Goal: Information Seeking & Learning: Check status

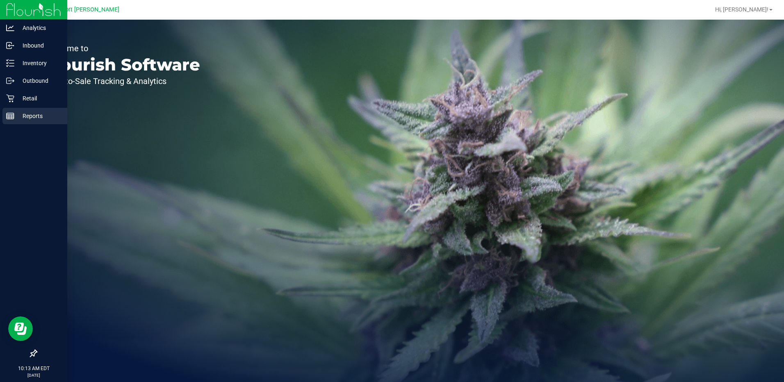
click at [26, 116] on p "Reports" at bounding box center [38, 116] width 49 height 10
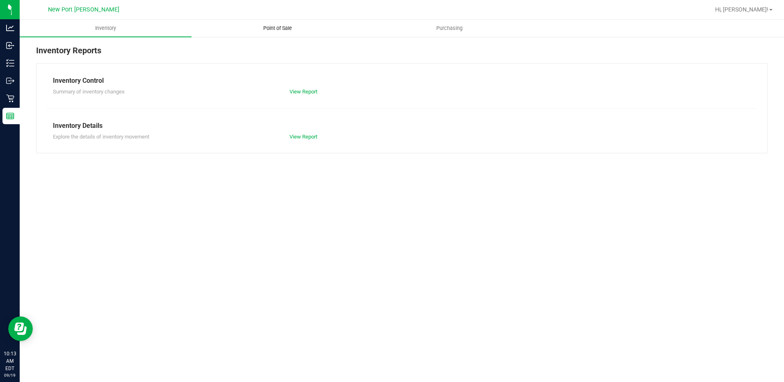
click at [269, 28] on span "Point of Sale" at bounding box center [277, 28] width 51 height 7
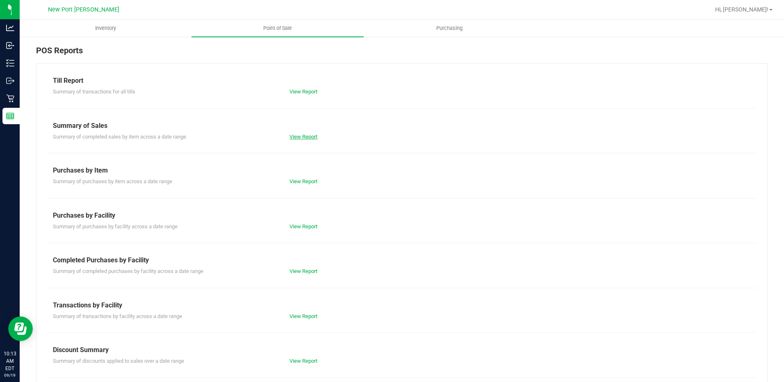
click at [303, 134] on link "View Report" at bounding box center [303, 137] width 28 height 6
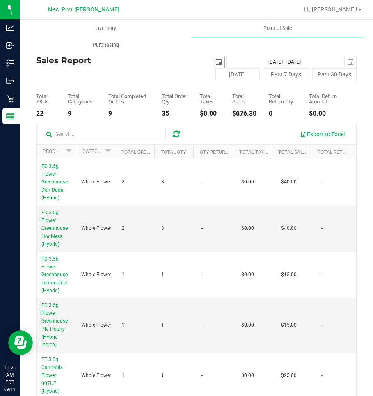
click at [216, 63] on span "select" at bounding box center [218, 62] width 7 height 7
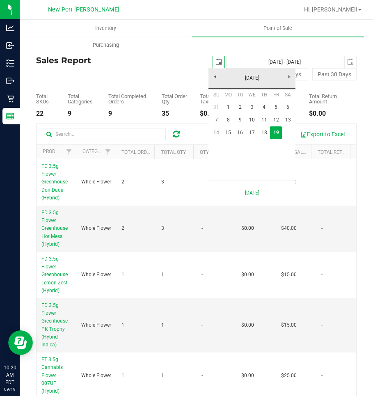
scroll to position [0, 21]
click at [228, 132] on link "15" at bounding box center [228, 132] width 12 height 13
type input "[DATE]"
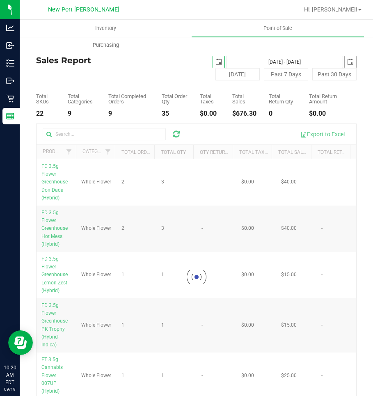
click at [347, 63] on span "select" at bounding box center [350, 62] width 7 height 7
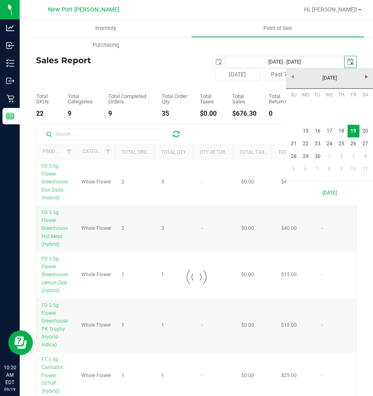
scroll to position [0, 21]
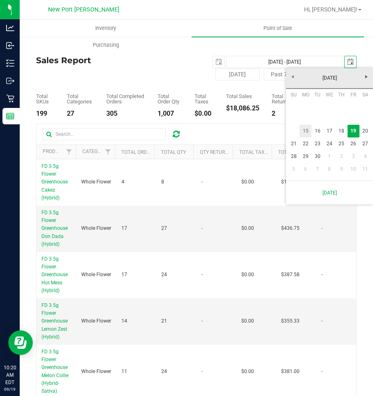
click at [305, 130] on link "15" at bounding box center [305, 131] width 12 height 13
type input "[DATE] - [DATE]"
type input "[DATE]"
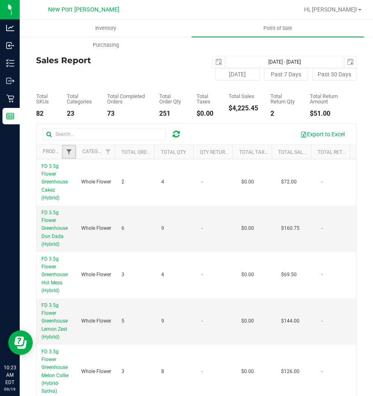
click at [66, 155] on span "Filter" at bounding box center [69, 151] width 7 height 7
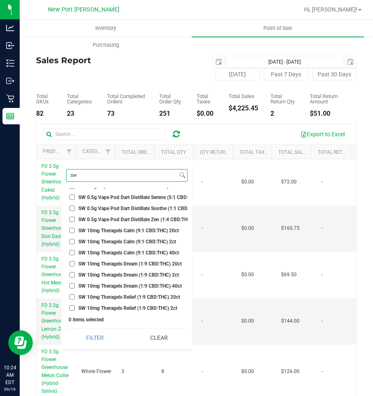
scroll to position [574, 0]
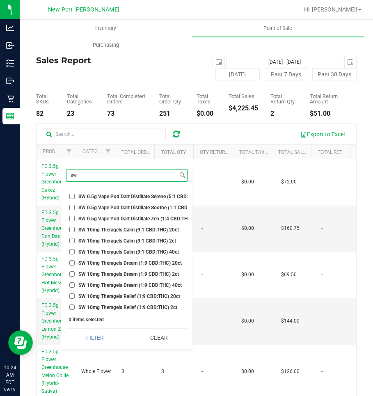
type input "sw"
click at [72, 229] on input "SW 10mg Theragels Calm (9:1 CBD:THC) 20ct" at bounding box center [71, 229] width 5 height 5
checkbox input "true"
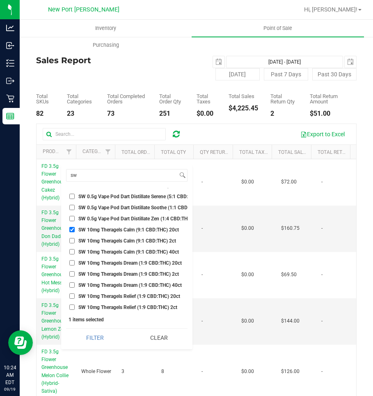
click at [71, 241] on input "SW 10mg Theragels Calm (9:1 CBD:THC) 2ct" at bounding box center [71, 240] width 5 height 5
checkbox input "false"
click at [72, 230] on input "SW 10mg Theragels Calm (9:1 CBD:THC) 20ct" at bounding box center [71, 229] width 5 height 5
checkbox input "false"
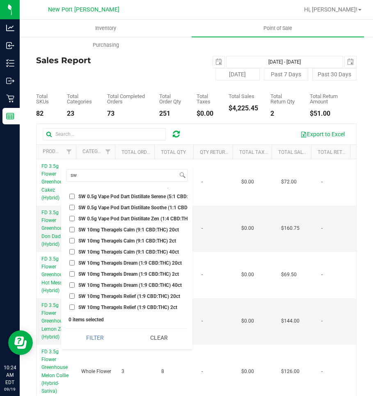
click at [70, 252] on input "SW 10mg Theragels Calm (9:1 CBD:THC) 40ct" at bounding box center [71, 251] width 5 height 5
checkbox input "true"
click at [72, 287] on input "SW 10mg Theragels Dream (1:9 CBD:THC) 40ct" at bounding box center [71, 284] width 5 height 5
checkbox input "true"
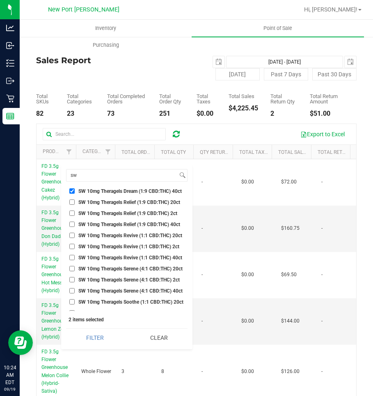
scroll to position [656, 0]
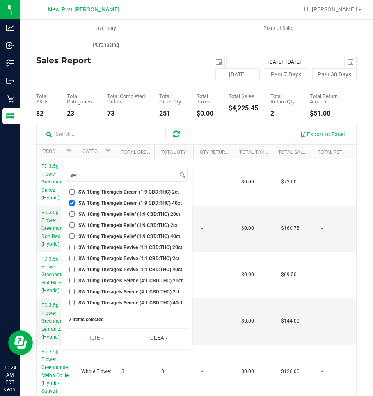
click at [71, 237] on input "SW 10mg Theragels Relief (1:9 CBD:THC) 40ct" at bounding box center [71, 235] width 5 height 5
checkbox input "true"
click at [70, 270] on input "SW 10mg Theragels Revive (1:1 CBD:THC) 40ct" at bounding box center [71, 269] width 5 height 5
checkbox input "true"
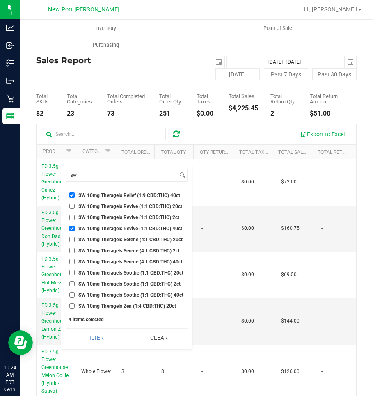
click at [72, 262] on input "SW 10mg Theragels Serene (4:1 CBD:THC) 40ct" at bounding box center [71, 261] width 5 height 5
checkbox input "true"
click at [71, 294] on input "SW 10mg Theragels Soothe (1:1 CBD:THC) 40ct" at bounding box center [71, 294] width 5 height 5
checkbox input "true"
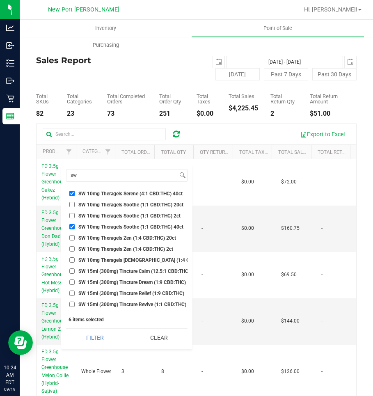
scroll to position [779, 0]
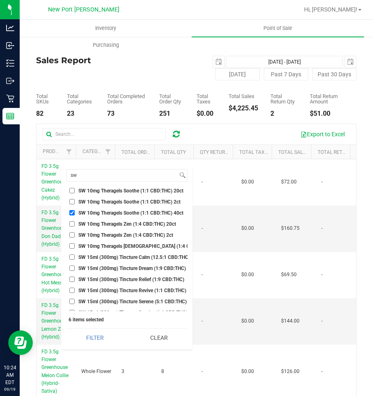
click at [71, 246] on input "SW 10mg Theragels [DEMOGRAPHIC_DATA] (1:4 CBD:THC) 40ct" at bounding box center [71, 245] width 5 height 5
checkbox input "true"
click at [71, 257] on input "SW 15ml (300mg) Tincture Calm (12.5:1 CBD:THC)" at bounding box center [71, 256] width 5 height 5
checkbox input "true"
click at [71, 269] on input "SW 15ml (300mg) Tincture Dream (1:9 CBD:THC)" at bounding box center [71, 267] width 5 height 5
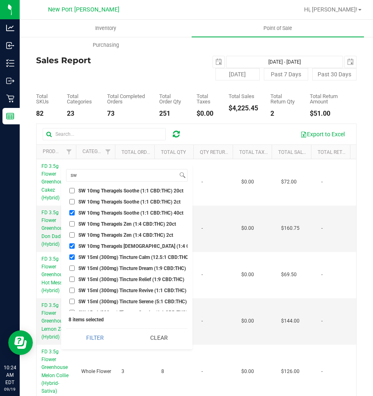
checkbox input "true"
click at [71, 279] on input "SW 15ml (300mg) Tincture Relief (1:9 CBD:THC)" at bounding box center [71, 278] width 5 height 5
checkbox input "true"
click at [71, 290] on input "SW 15ml (300mg) Tincture Revive (1:1 CBD:THC)" at bounding box center [71, 289] width 5 height 5
checkbox input "true"
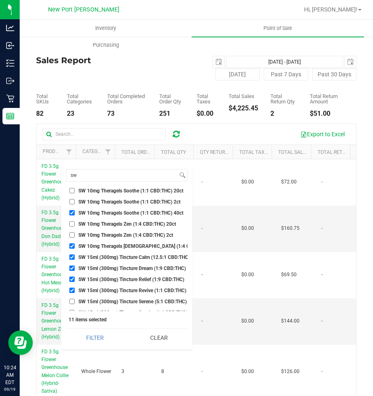
click at [71, 302] on input "SW 15ml (300mg) Tincture Serene (5:1 CBD:THC)" at bounding box center [71, 300] width 5 height 5
checkbox input "true"
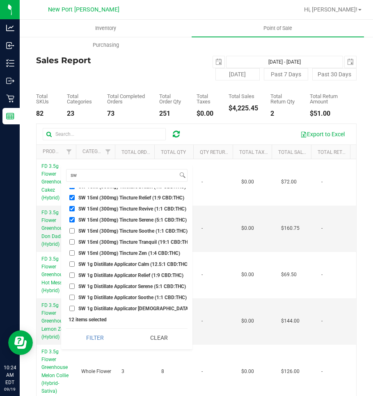
scroll to position [861, 0]
click at [71, 231] on input "SW 15ml (300mg) Tincture Soothe (1:1 CBD:THC)" at bounding box center [71, 230] width 5 height 5
checkbox input "true"
click at [71, 241] on input "SW 15ml (300mg) Tincture Tranquil (19:1 CBD:THC)" at bounding box center [71, 241] width 5 height 5
checkbox input "true"
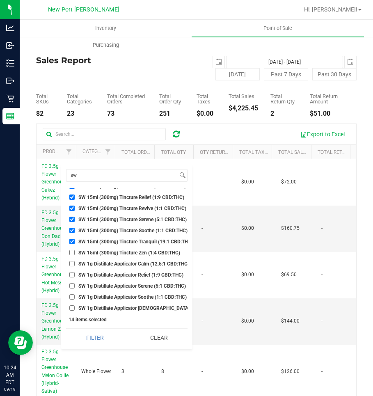
click at [71, 253] on input "SW 15ml (300mg) Tincture Zen (1:4 CBD:THC)" at bounding box center [71, 252] width 5 height 5
checkbox input "true"
click at [71, 262] on input "SW 1g Distillate Applicator Calm (12.5:1 CBD:THC)" at bounding box center [71, 263] width 5 height 5
click at [71, 264] on input "SW 1g Distillate Applicator Calm (12.5:1 CBD:THC)" at bounding box center [71, 263] width 5 height 5
checkbox input "false"
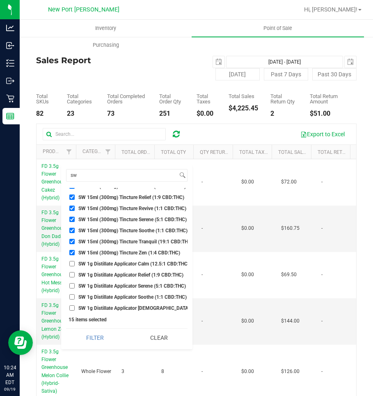
click at [72, 273] on input "SW 1g Distillate Applicator Relief (1:9 CBD:THC)" at bounding box center [71, 274] width 5 height 5
checkbox input "true"
click at [72, 296] on input "SW 1g Distillate Applicator Soothe (1:1 CBD:THC)" at bounding box center [71, 296] width 5 height 5
checkbox input "true"
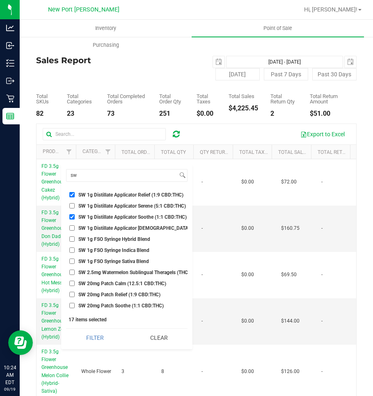
scroll to position [943, 0]
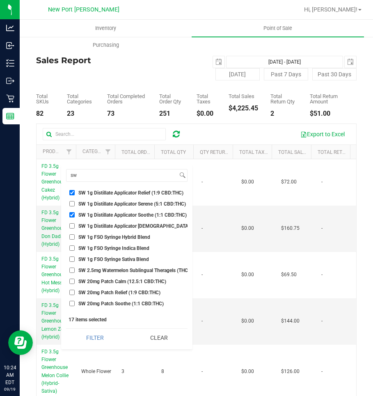
click at [71, 226] on input "SW 1g Distillate Applicator [DEMOGRAPHIC_DATA] (1:4 CBD:THC)" at bounding box center [71, 225] width 5 height 5
checkbox input "true"
click at [71, 237] on input "SW 1g FSO Syringe Hybrid Blend" at bounding box center [71, 236] width 5 height 5
checkbox input "true"
click at [71, 248] on input "SW 1g FSO Syringe Indica Blend" at bounding box center [71, 247] width 5 height 5
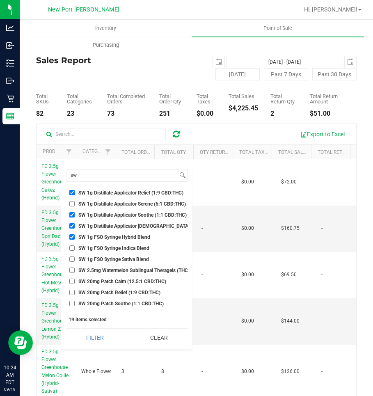
checkbox input "true"
click at [70, 260] on input "SW 1g FSO Syringe Sativa Blend" at bounding box center [71, 258] width 5 height 5
checkbox input "true"
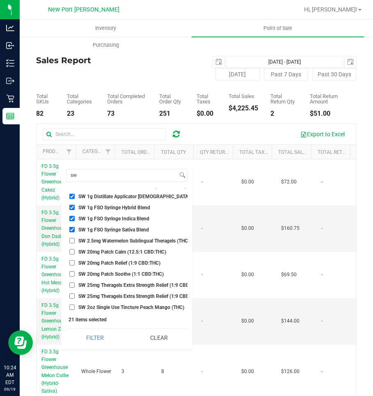
scroll to position [984, 0]
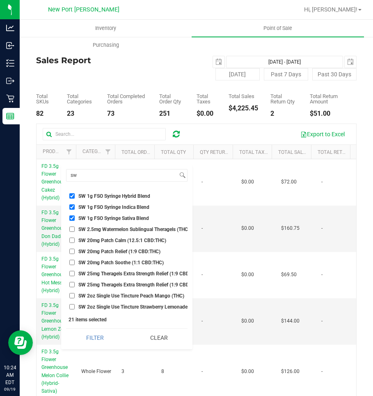
click at [71, 239] on input "SW 20mg Patch Calm (12.5:1 CBD:THC)" at bounding box center [71, 239] width 5 height 5
checkbox input "true"
click at [71, 249] on input "SW 20mg Patch Relief (1:9 CBD:THC)" at bounding box center [71, 250] width 5 height 5
checkbox input "true"
click at [72, 259] on li "SW 20mg Patch Soothe (1:1 CBD:THC)" at bounding box center [126, 262] width 121 height 9
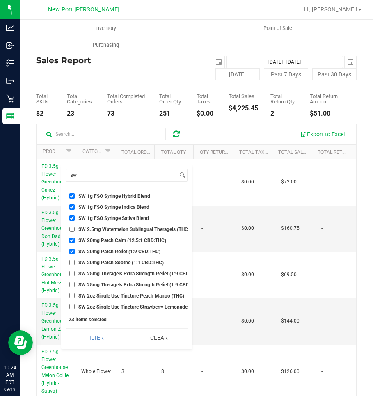
click at [71, 274] on input "SW 25mg Theragels Extra Strength Relief (1:9 CBD:THC) 2ct" at bounding box center [71, 273] width 5 height 5
checkbox input "true"
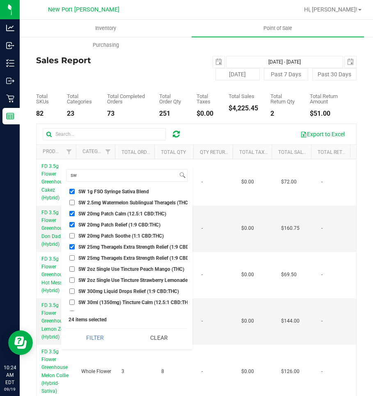
scroll to position [1025, 0]
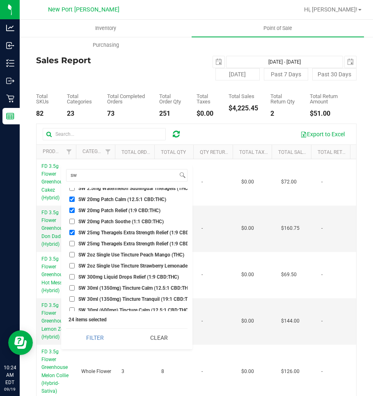
click at [71, 244] on input "SW 25mg Theragels Extra Strength Relief (1:9 CBD:THC) 40ct" at bounding box center [71, 243] width 5 height 5
checkbox input "true"
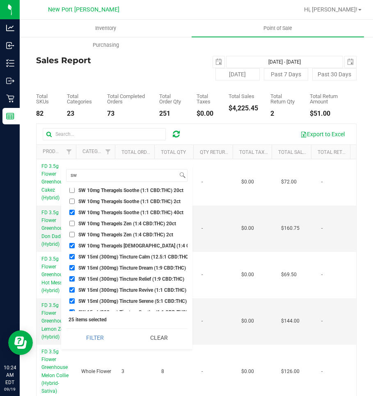
scroll to position [779, 0]
click at [71, 255] on input "SW 15ml (300mg) Tincture Calm (12.5:1 CBD:THC)" at bounding box center [71, 256] width 5 height 5
checkbox input "false"
click at [71, 266] on input "SW 15ml (300mg) Tincture Dream (1:9 CBD:THC)" at bounding box center [71, 267] width 5 height 5
checkbox input "false"
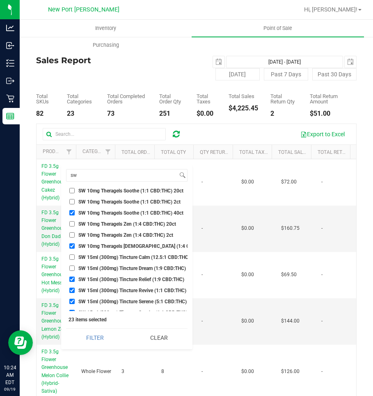
click at [72, 278] on input "SW 15ml (300mg) Tincture Relief (1:9 CBD:THC)" at bounding box center [71, 278] width 5 height 5
checkbox input "false"
click at [72, 292] on input "SW 15ml (300mg) Tincture Revive (1:1 CBD:THC)" at bounding box center [71, 289] width 5 height 5
checkbox input "false"
click at [71, 301] on input "SW 15ml (300mg) Tincture Serene (5:1 CBD:THC)" at bounding box center [71, 300] width 5 height 5
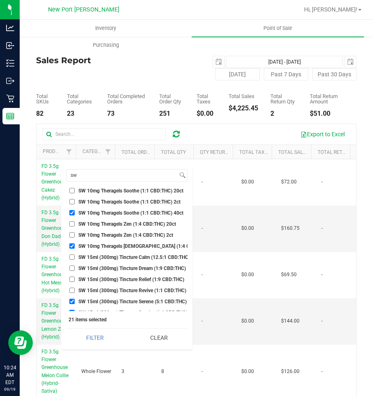
checkbox input "false"
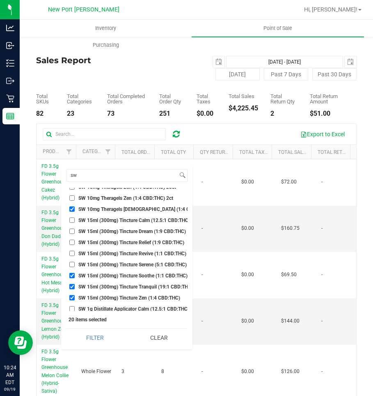
scroll to position [820, 0]
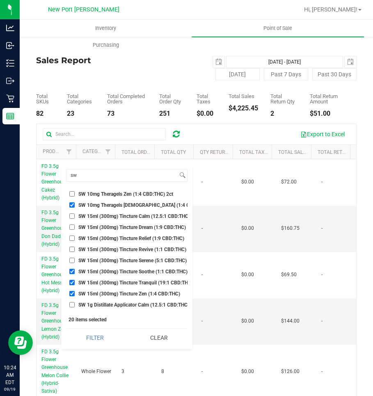
click at [71, 270] on input "SW 15ml (300mg) Tincture Soothe (1:1 CBD:THC)" at bounding box center [71, 271] width 5 height 5
checkbox input "false"
click at [70, 283] on input "SW 15ml (300mg) Tincture Tranquil (19:1 CBD:THC)" at bounding box center [71, 282] width 5 height 5
checkbox input "false"
click at [72, 292] on input "SW 15ml (300mg) Tincture Zen (1:4 CBD:THC)" at bounding box center [71, 293] width 5 height 5
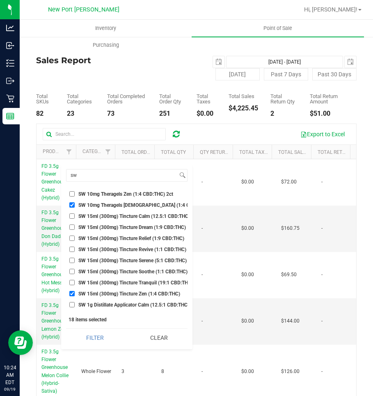
checkbox input "false"
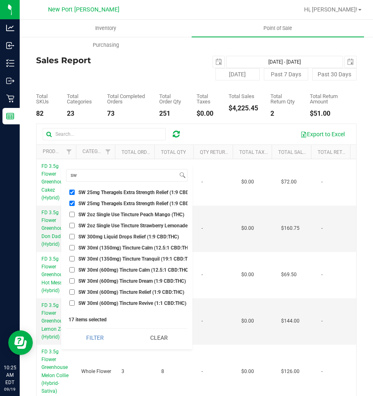
scroll to position [1066, 0]
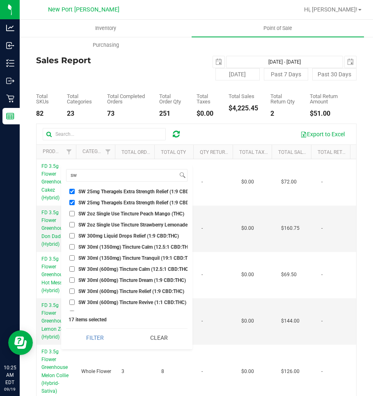
click at [72, 237] on input "SW 300mg Liquid Drops Relief (1:9 CBD:THC)" at bounding box center [71, 235] width 5 height 5
click at [71, 235] on input "SW 300mg Liquid Drops Relief (1:9 CBD:THC)" at bounding box center [71, 235] width 5 height 5
checkbox input "false"
click at [71, 248] on input "SW 30ml (1350mg) Tincture Calm (12.5:1 CBD:THC)" at bounding box center [71, 246] width 5 height 5
checkbox input "true"
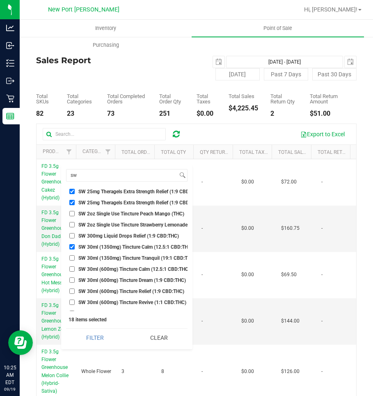
click at [72, 258] on input "SW 30ml (1350mg) Tincture Tranquil (19:1 CBD:THC)" at bounding box center [71, 257] width 5 height 5
click at [72, 257] on input "SW 30ml (1350mg) Tincture Tranquil (19:1 CBD:THC)" at bounding box center [71, 257] width 5 height 5
checkbox input "false"
click at [72, 268] on input "SW 30ml (600mg) Tincture Calm (12.5:1 CBD:THC)" at bounding box center [71, 268] width 5 height 5
checkbox input "true"
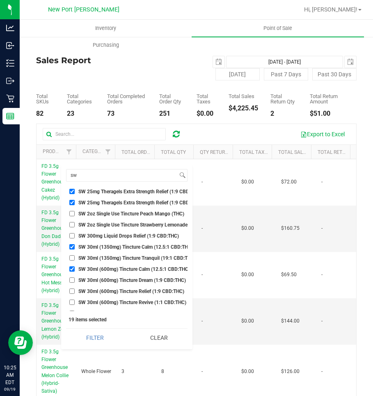
click at [72, 278] on input "SW 30ml (600mg) Tincture Dream (1:9 CBD:THC)" at bounding box center [71, 279] width 5 height 5
checkbox input "true"
click at [72, 292] on input "SW 30ml (600mg) Tincture Relief (1:9 CBD:THC)" at bounding box center [71, 290] width 5 height 5
checkbox input "true"
click at [72, 301] on input "SW 30ml (600mg) Tincture Revive (1:1 CBD:THC)" at bounding box center [71, 301] width 5 height 5
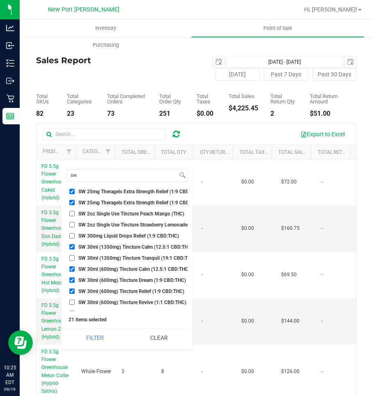
checkbox input "true"
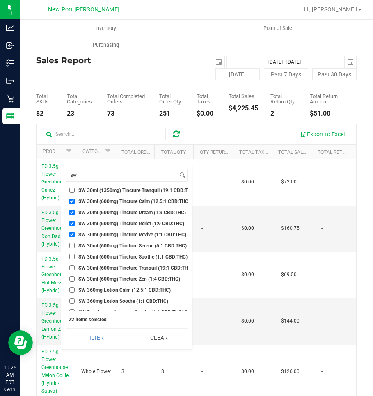
scroll to position [1148, 0]
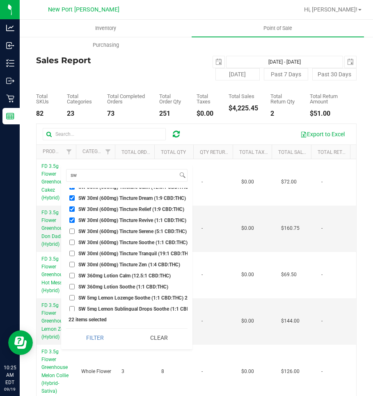
click at [72, 230] on input "SW 30ml (600mg) Tincture Serene (5:1 CBD:THC)" at bounding box center [71, 230] width 5 height 5
checkbox input "true"
click at [72, 243] on input "SW 30ml (600mg) Tincture Soothe (1:1 CBD:THC)" at bounding box center [71, 241] width 5 height 5
checkbox input "true"
click at [72, 252] on input "SW 30ml (600mg) Tincture Tranquil (19:1 CBD:THC)" at bounding box center [71, 253] width 5 height 5
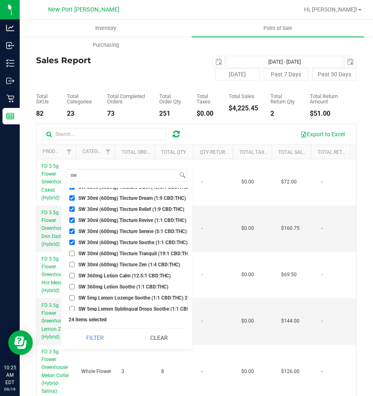
checkbox input "true"
click at [73, 263] on input "SW 30ml (600mg) Tincture Zen (1:4 CBD:THC)" at bounding box center [71, 264] width 5 height 5
checkbox input "true"
click at [72, 274] on input "SW 360mg Lotion Calm (12.5:1 CBD:THC)" at bounding box center [71, 275] width 5 height 5
checkbox input "true"
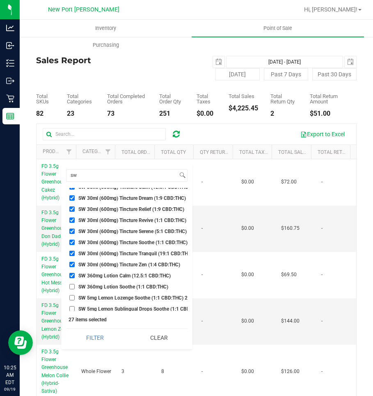
click at [71, 286] on input "SW 360mg Lotion Soothe (1:1 CBD:THC)" at bounding box center [71, 286] width 5 height 5
checkbox input "true"
click at [72, 296] on input "SW 5mg Lemon Lozenge Soothe (1:1 CBD:THC) 20ct" at bounding box center [71, 297] width 5 height 5
checkbox input "true"
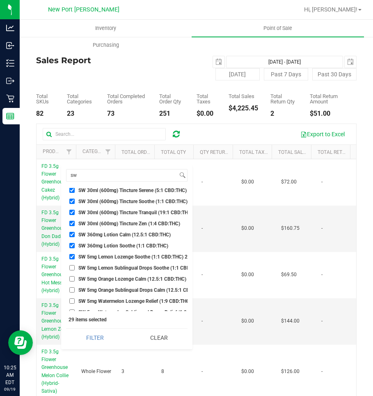
click at [70, 268] on input "SW 5mg Lemon Sublingual Drops Soothe (1:1 CBD:THC) 20ct" at bounding box center [71, 267] width 5 height 5
checkbox input "true"
click at [72, 279] on input "SW 5mg Orange Lozenge Calm (12.5:1 CBD:THC) 20ct" at bounding box center [71, 278] width 5 height 5
checkbox input "true"
click at [70, 268] on input "SW 5mg Lemon Sublingual Drops Soothe (1:1 CBD:THC) 20ct" at bounding box center [71, 267] width 5 height 5
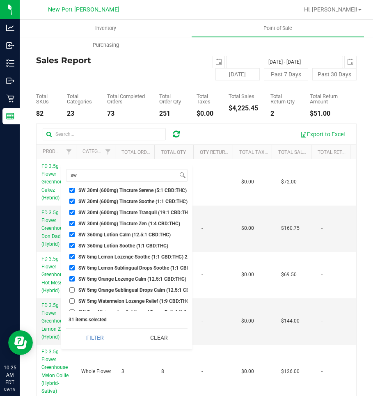
checkbox input "false"
click at [71, 301] on input "SW 5mg Watermelon Lozenge Relief (1:9 CBD:THC) 20ct" at bounding box center [71, 300] width 5 height 5
checkbox input "true"
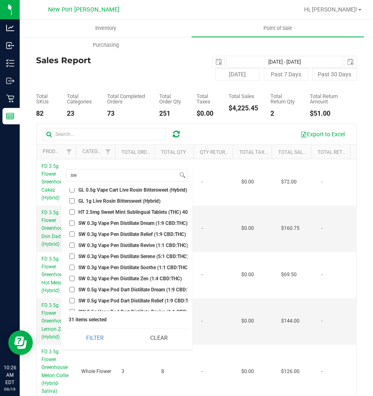
scroll to position [436, 0]
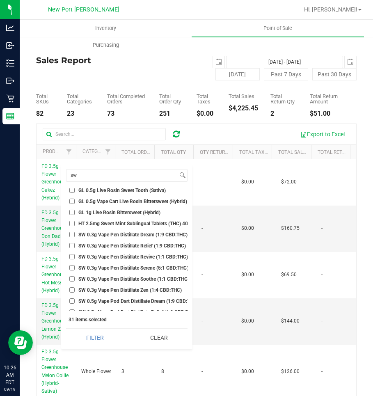
click at [71, 235] on input "SW 0.3g Vape Pen Distillate Dream (1:9 CBD:THC)" at bounding box center [71, 234] width 5 height 5
checkbox input "true"
click at [72, 246] on input "SW 0.3g Vape Pen Distillate Relief (1:9 CBD:THC)" at bounding box center [71, 245] width 5 height 5
checkbox input "true"
click at [71, 256] on input "SW 0.3g Vape Pen Distillate Revive (1:1 CBD:THC)" at bounding box center [71, 256] width 5 height 5
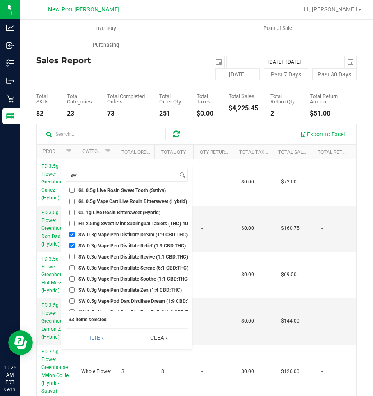
checkbox input "true"
click at [71, 267] on input "SW 0.3g Vape Pen Distillate Serene (5:1 CBD:THC)" at bounding box center [71, 267] width 5 height 5
click at [72, 267] on input "SW 0.3g Vape Pen Distillate Serene (5:1 CBD:THC)" at bounding box center [71, 267] width 5 height 5
checkbox input "false"
click at [71, 278] on input "SW 0.3g Vape Pen Distillate Soothe (1:1 CBD:THC)" at bounding box center [71, 278] width 5 height 5
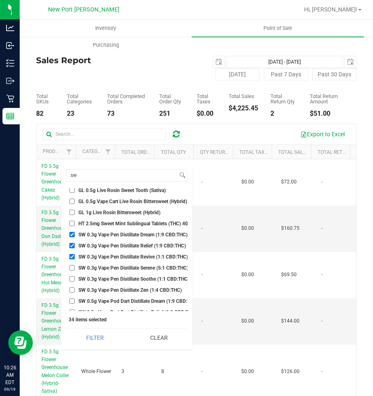
checkbox input "true"
click at [71, 291] on input "SW 0.3g Vape Pen Distillate Zen (1:4 CBD:THC)" at bounding box center [71, 289] width 5 height 5
checkbox input "true"
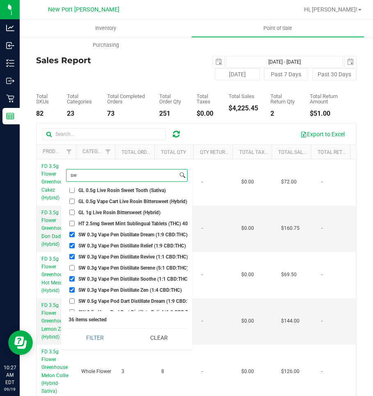
click at [96, 175] on input "sw" at bounding box center [121, 175] width 111 height 12
type input "s"
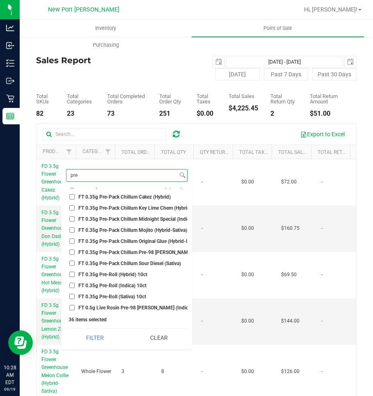
scroll to position [123, 0]
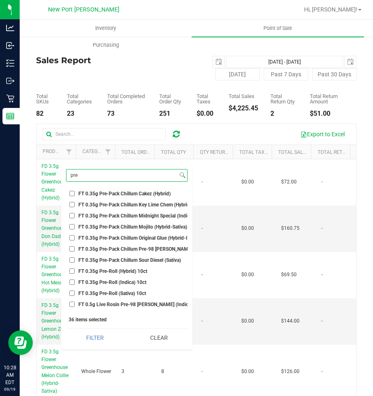
type input "pre"
click at [72, 270] on input "FT 0.35g Pre-Roll (Hybrid) 10ct" at bounding box center [71, 270] width 5 height 5
checkbox input "true"
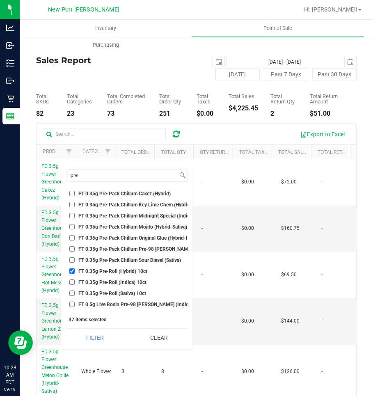
click at [72, 283] on input "FT 0.35g Pre-Roll (Indica) 10ct" at bounding box center [71, 281] width 5 height 5
checkbox input "true"
click at [72, 295] on input "FT 0.35g Pre-Roll (Sativa) 10ct" at bounding box center [71, 292] width 5 height 5
checkbox input "true"
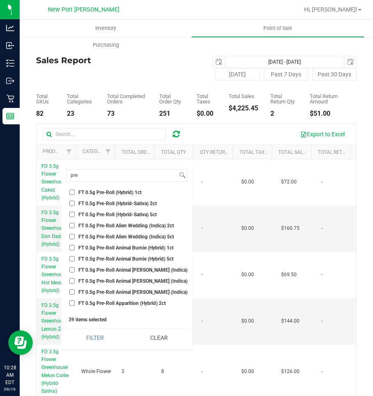
scroll to position [287, 0]
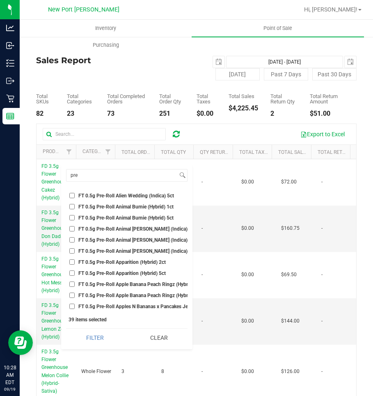
click at [72, 249] on input "FT 0.5g Pre-Roll Animal [PERSON_NAME] (Indica) 5ct" at bounding box center [71, 250] width 5 height 5
checkbox input "true"
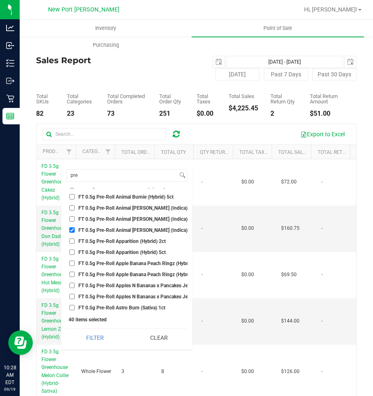
scroll to position [328, 0]
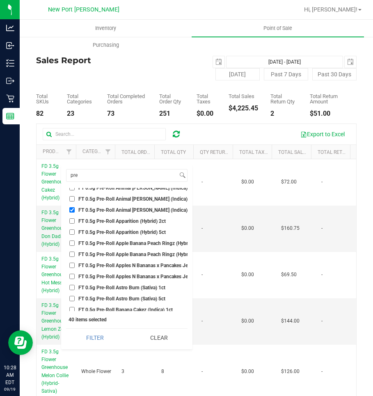
click at [71, 253] on input "FT 0.5g Pre-Roll Apple Banana Peach Ringz (Hybrid) 5ct" at bounding box center [71, 253] width 5 height 5
checkbox input "true"
click at [73, 276] on input "FT 0.5g Pre-Roll Apples N Bananas x Pancakes Jealousy (Hybrid) 5ct" at bounding box center [71, 275] width 5 height 5
checkbox input "true"
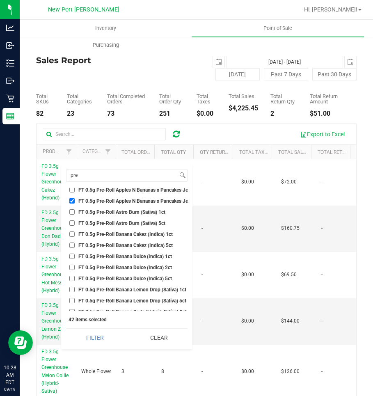
scroll to position [410, 0]
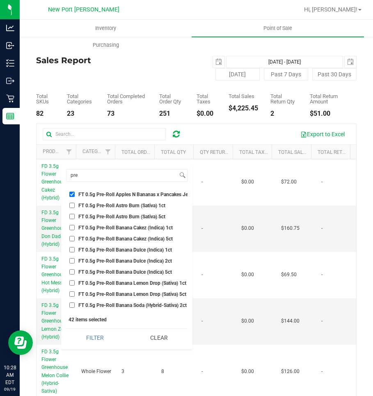
click at [71, 239] on input "FT 0.5g Pre-Roll Banana Cakez (Indica) 5ct" at bounding box center [71, 238] width 5 height 5
checkbox input "true"
click at [71, 271] on input "FT 0.5g Pre-Roll Banana Dulce (Indica) 5ct" at bounding box center [71, 271] width 5 height 5
checkbox input "true"
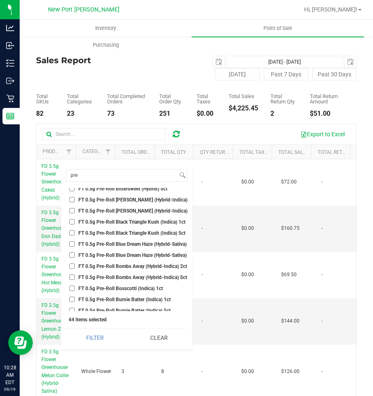
scroll to position [656, 0]
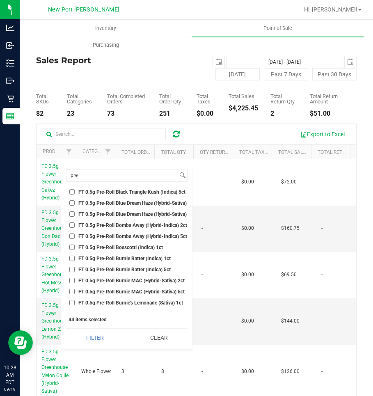
click at [72, 268] on input "FT 0.5g Pre-Roll Burnie Batter (Indica) 5ct" at bounding box center [71, 269] width 5 height 5
checkbox input "true"
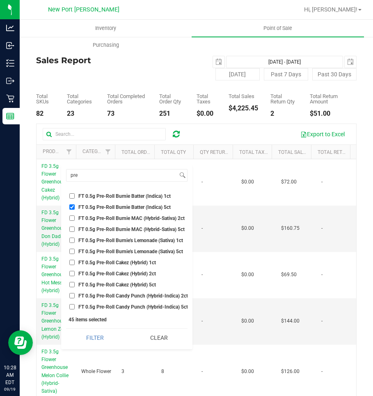
scroll to position [738, 0]
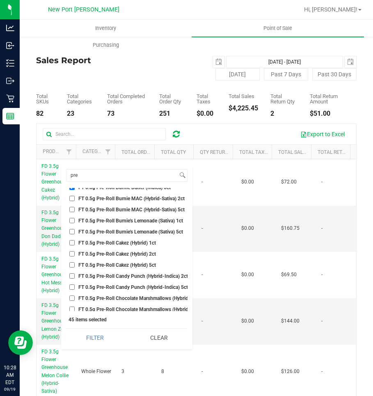
click at [71, 264] on input "FT 0.5g Pre-Roll Cakez (Hybrid) 5ct" at bounding box center [71, 264] width 5 height 5
checkbox input "true"
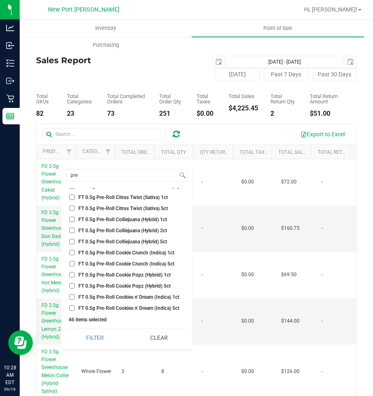
scroll to position [902, 0]
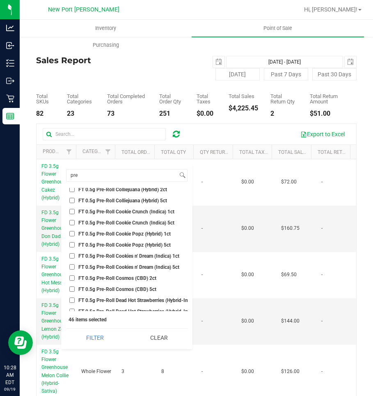
click at [72, 244] on input "FT 0.5g Pre-Roll Cookie Popz (Hybrid) 5ct" at bounding box center [71, 244] width 5 height 5
checkbox input "true"
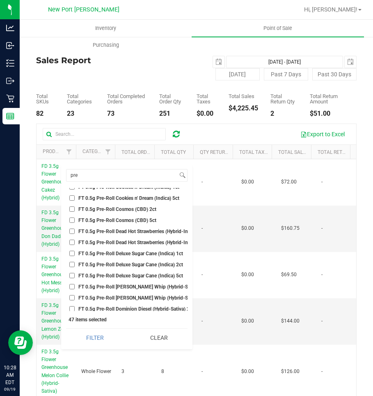
scroll to position [984, 0]
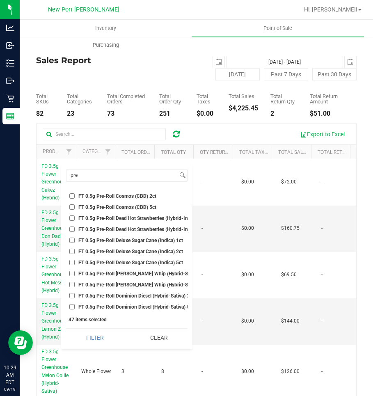
click at [70, 262] on input "FT 0.5g Pre-Roll Deluxe Sugar Cane (Indica) 5ct" at bounding box center [71, 262] width 5 height 5
checkbox input "true"
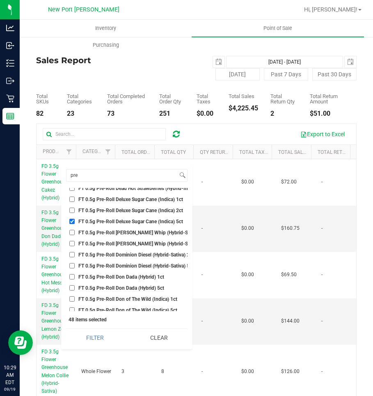
scroll to position [1066, 0]
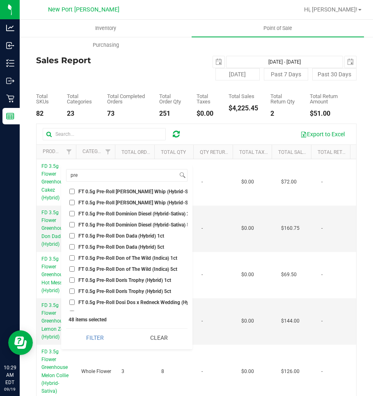
click at [73, 247] on input "FT 0.5g Pre-Roll Don Dada (Hybrid) 5ct" at bounding box center [71, 246] width 5 height 5
checkbox input "true"
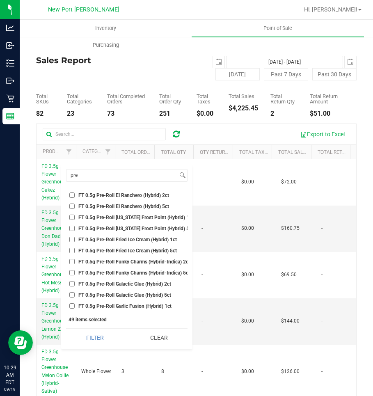
scroll to position [1230, 0]
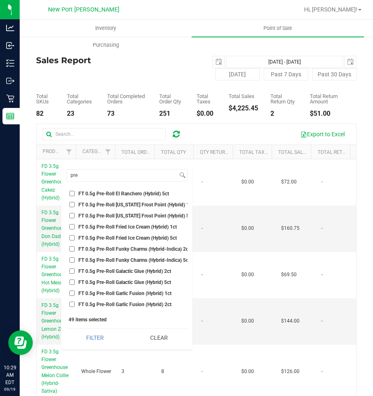
click at [73, 238] on input "FT 0.5g Pre-Roll Fried Ice Cream (Hybrid) 5ct" at bounding box center [71, 237] width 5 height 5
checkbox input "true"
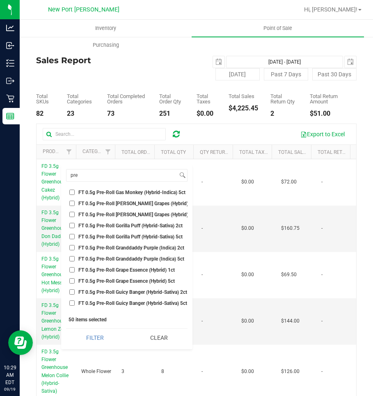
scroll to position [1394, 0]
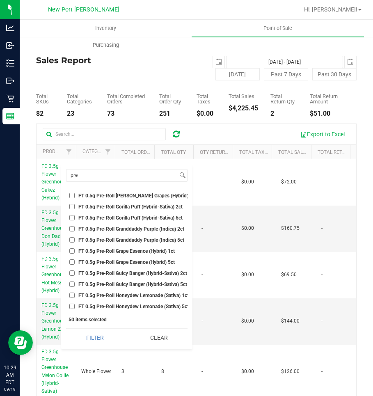
click at [71, 261] on input "FT 0.5g Pre-Roll Grape Essence (Hybrid) 5ct" at bounding box center [71, 261] width 5 height 5
checkbox input "true"
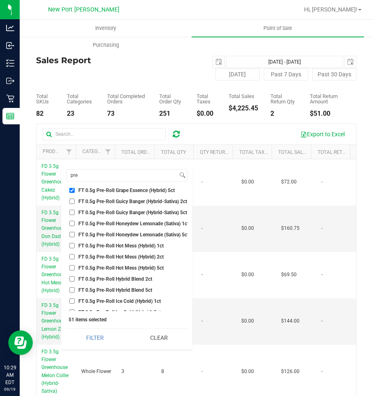
scroll to position [1476, 0]
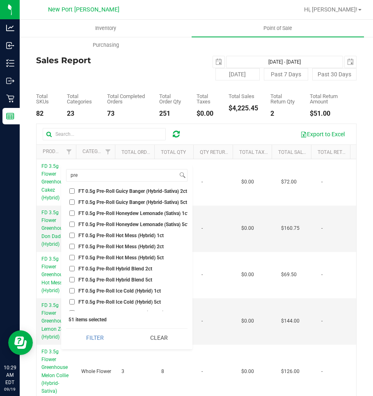
click at [71, 257] on input "FT 0.5g Pre-Roll Hot Mess (Hybrid) 5ct" at bounding box center [71, 257] width 5 height 5
checkbox input "true"
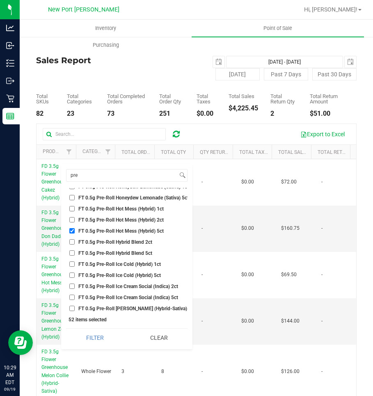
scroll to position [1517, 0]
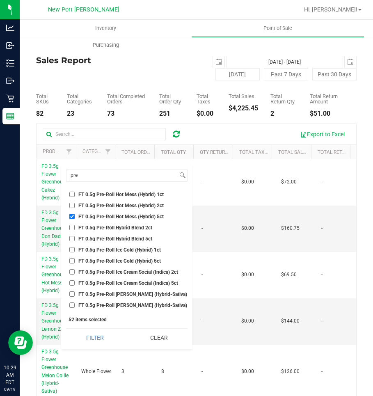
click at [70, 261] on input "FT 0.5g Pre-Roll Ice Cold (Hybrid) 5ct" at bounding box center [71, 260] width 5 height 5
checkbox input "true"
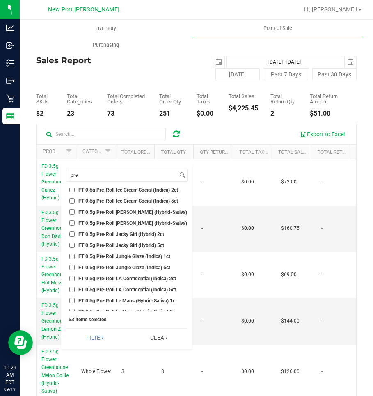
scroll to position [1640, 0]
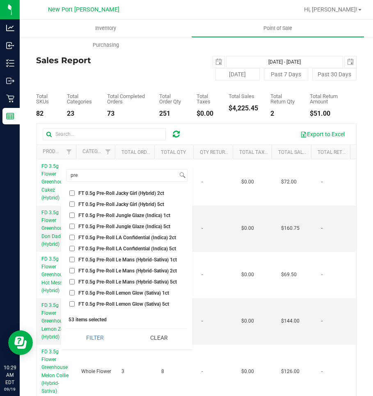
click at [71, 281] on input "FT 0.5g Pre-Roll Le Mans (Hybrid-Sativa) 5ct" at bounding box center [71, 281] width 5 height 5
checkbox input "true"
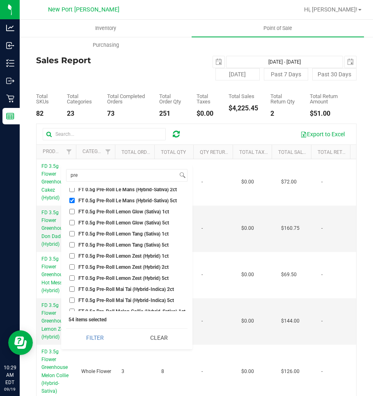
scroll to position [1722, 0]
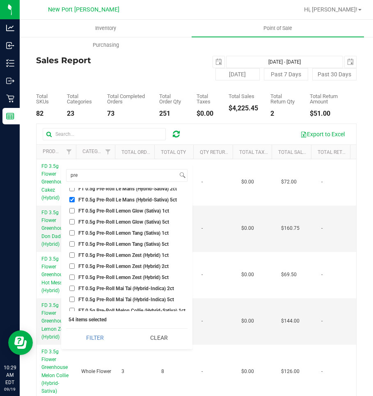
click at [71, 277] on input "FT 0.5g Pre-Roll Lemon Zest (Hybrid) 5ct" at bounding box center [71, 276] width 5 height 5
checkbox input "true"
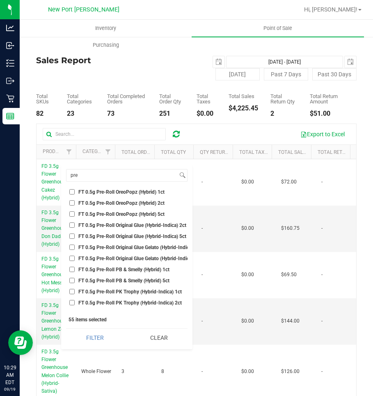
scroll to position [2009, 0]
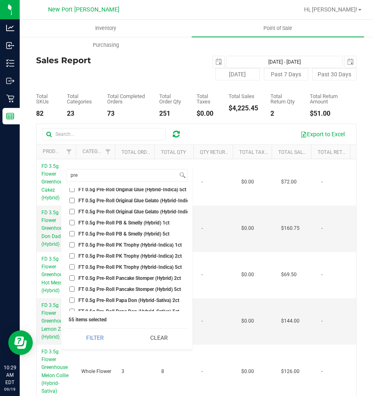
click at [71, 267] on input "FT 0.5g Pre-Roll PK Trophy (Hybrid-Indica) 5ct" at bounding box center [71, 266] width 5 height 5
checkbox input "true"
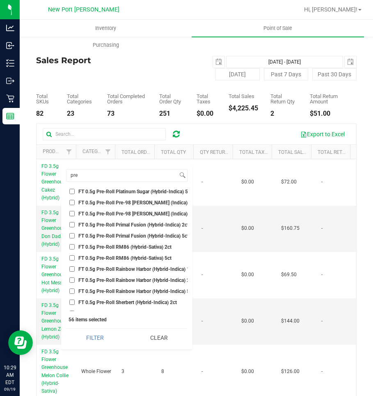
scroll to position [2214, 0]
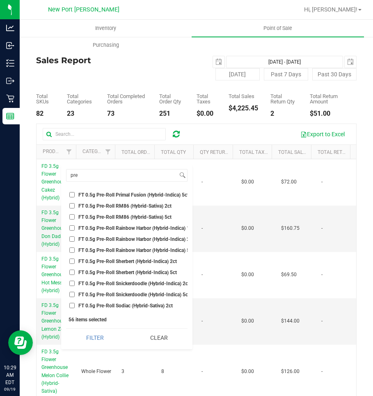
click at [71, 250] on input "FT 0.5g Pre-Roll Rainbow Harbor (Hybrid-Indica) 5ct" at bounding box center [71, 249] width 5 height 5
checkbox input "true"
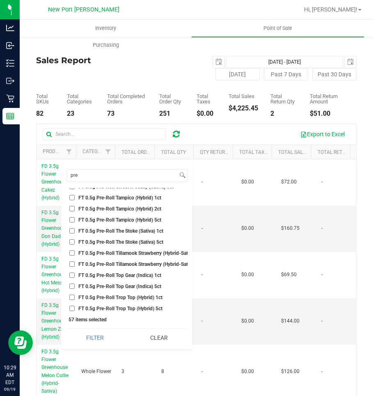
scroll to position [2706, 0]
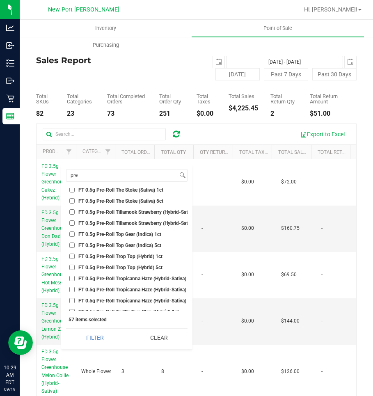
click at [66, 328] on button "Filter" at bounding box center [95, 337] width 58 height 18
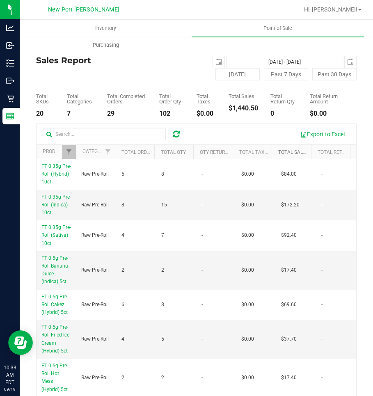
click at [284, 155] on link "Total Sales" at bounding box center [293, 152] width 30 height 6
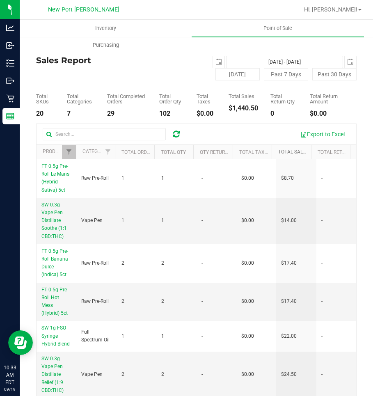
click at [283, 155] on link "Total Sales" at bounding box center [298, 152] width 40 height 6
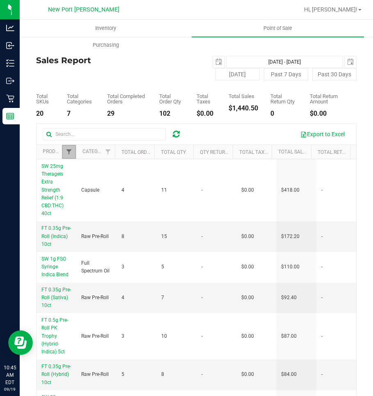
click at [66, 155] on span "Filter" at bounding box center [69, 151] width 7 height 7
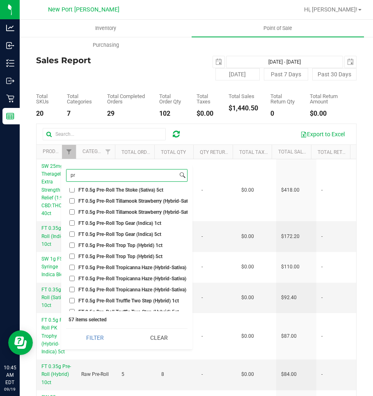
type input "p"
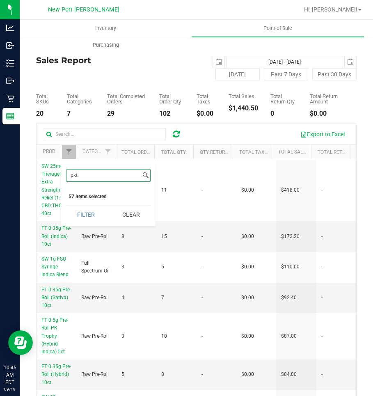
scroll to position [0, 0]
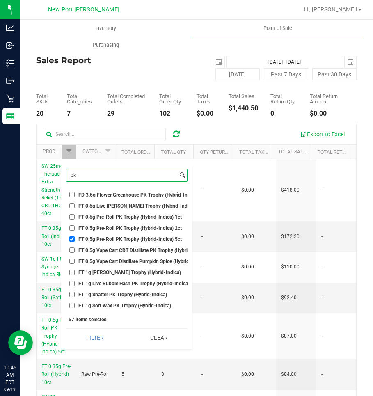
type input "p"
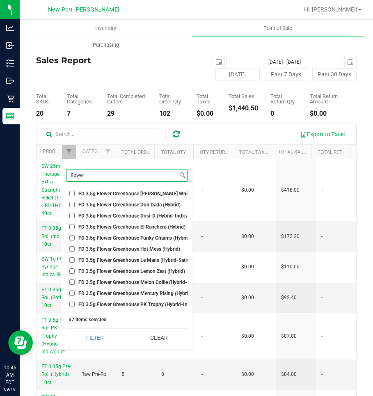
scroll to position [82, 0]
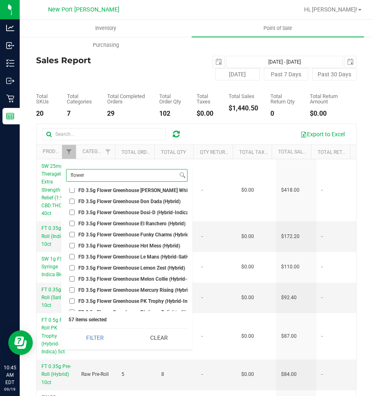
type input "flower"
click at [73, 300] on input "FD 3.5g Flower Greenhouse PK Trophy (Hybrid-Indica)" at bounding box center [71, 300] width 5 height 5
checkbox input "true"
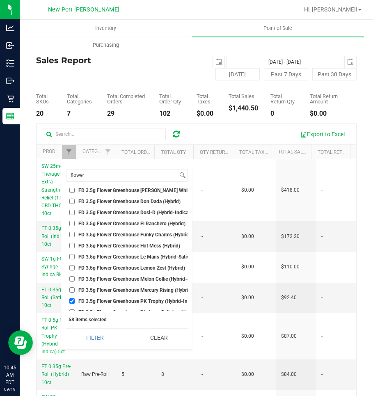
click at [66, 328] on button "Filter" at bounding box center [95, 337] width 58 height 18
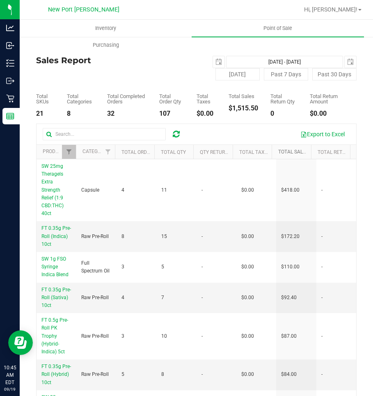
click at [279, 155] on link "Total Sales" at bounding box center [298, 152] width 40 height 6
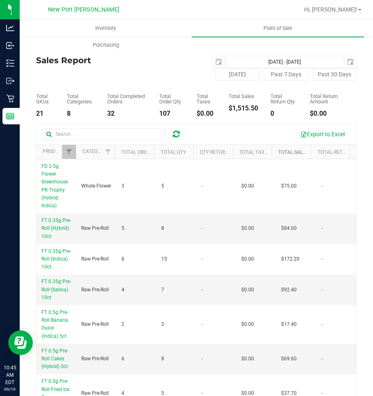
click at [279, 155] on link "Total Sales" at bounding box center [293, 152] width 30 height 6
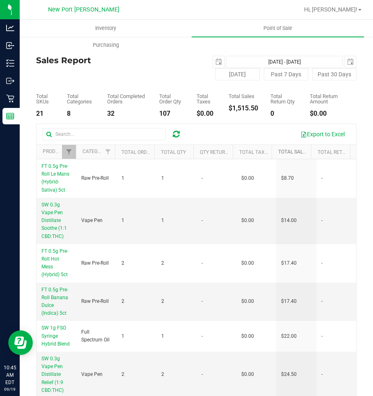
click at [279, 155] on link "Total Sales" at bounding box center [298, 152] width 40 height 6
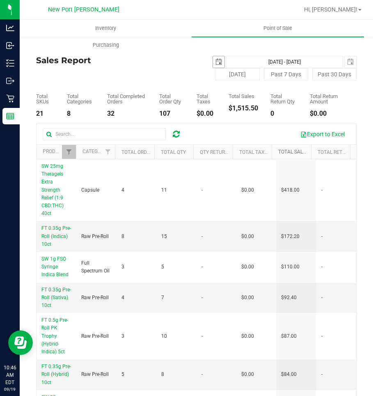
click at [215, 63] on span "select" at bounding box center [218, 62] width 7 height 7
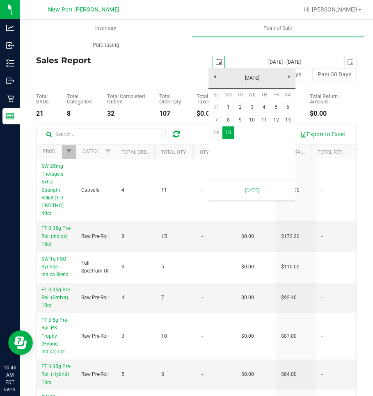
scroll to position [0, 21]
click at [190, 62] on div "[DATE] [DATE] - [DATE] [DATE]" at bounding box center [276, 62] width 173 height 12
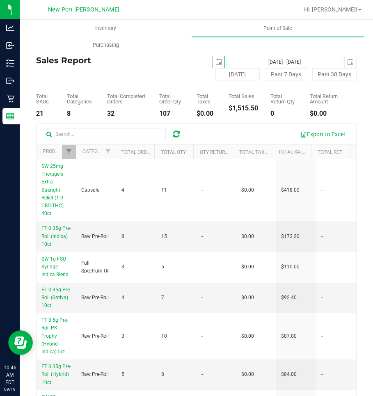
scroll to position [0, 0]
click at [347, 62] on span "select" at bounding box center [350, 62] width 7 height 7
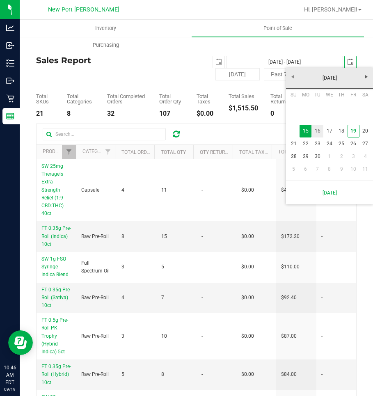
click at [319, 128] on link "16" at bounding box center [317, 131] width 12 height 13
type input "[DATE] - [DATE]"
type input "[DATE]"
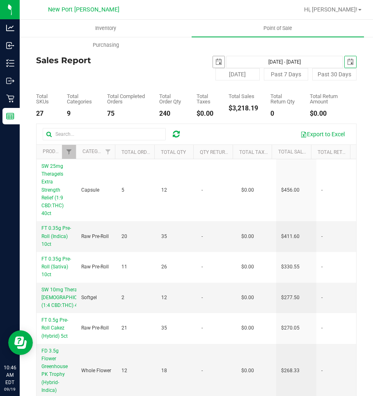
click at [215, 61] on span "select" at bounding box center [218, 62] width 7 height 7
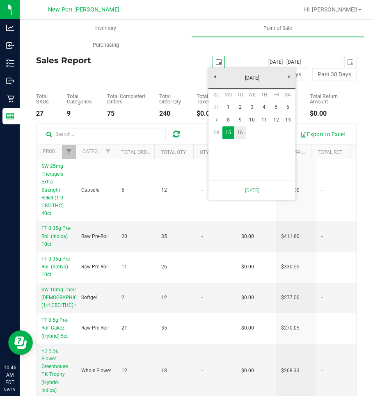
click at [238, 133] on link "16" at bounding box center [240, 132] width 12 height 13
type input "[DATE] - [DATE]"
type input "[DATE]"
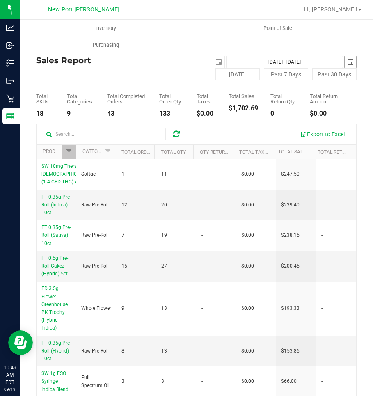
click at [347, 59] on span "select" at bounding box center [350, 62] width 7 height 7
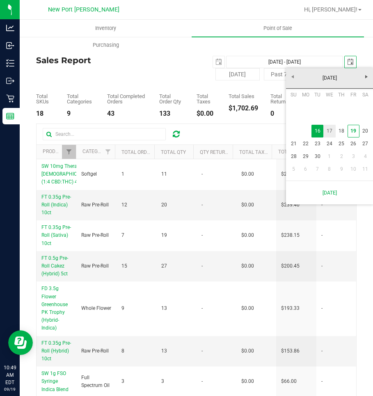
click at [330, 128] on link "17" at bounding box center [329, 131] width 12 height 13
type input "[DATE] - [DATE]"
type input "[DATE]"
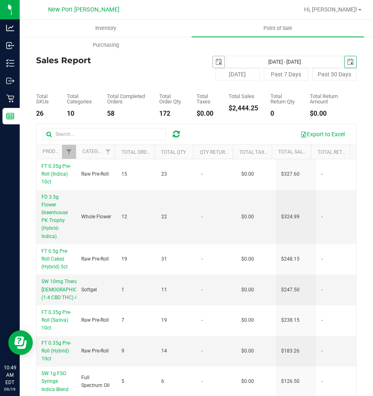
click at [215, 60] on span "select" at bounding box center [218, 62] width 7 height 7
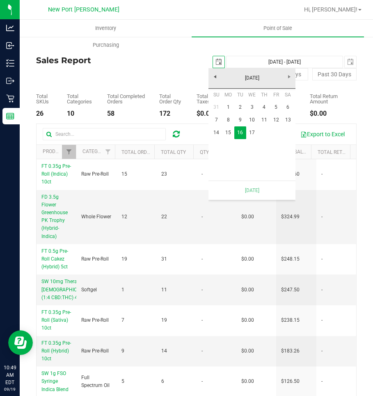
scroll to position [0, 21]
click at [251, 130] on link "17" at bounding box center [252, 132] width 12 height 13
type input "[DATE] - [DATE]"
type input "[DATE]"
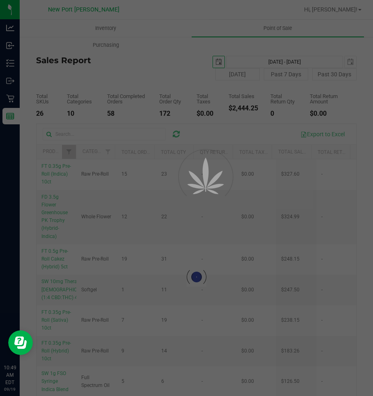
checkbox input "true"
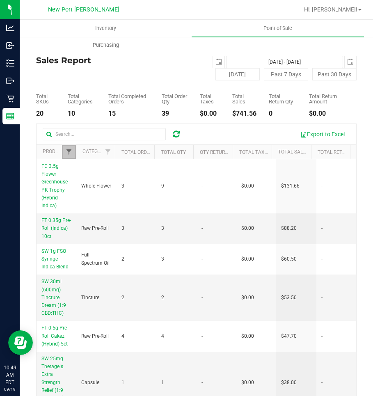
click at [67, 154] on span "Filter" at bounding box center [69, 151] width 7 height 7
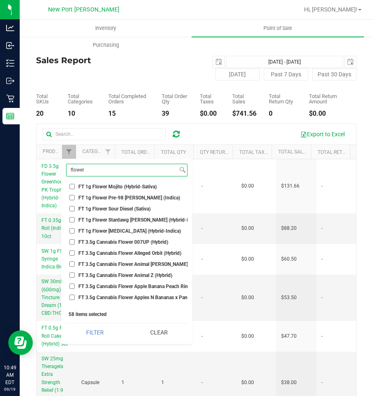
scroll to position [369, 0]
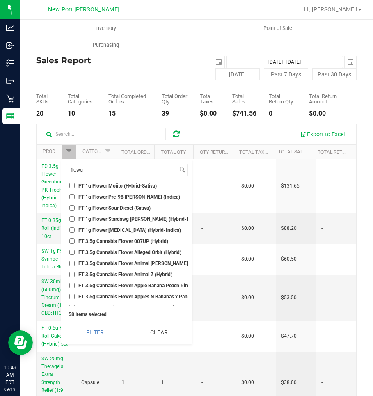
click at [72, 239] on input "FT 3.5g Cannabis Flower 007UP (Hybrid)" at bounding box center [71, 240] width 5 height 5
checkbox input "true"
click at [69, 253] on input "FT 3.5g Cannabis Flower Alleged Orbit (Hybrid)" at bounding box center [71, 251] width 5 height 5
checkbox input "true"
click at [71, 264] on input "FT 3.5g Cannabis Flower Animal [PERSON_NAME] (Indica)" at bounding box center [71, 262] width 5 height 5
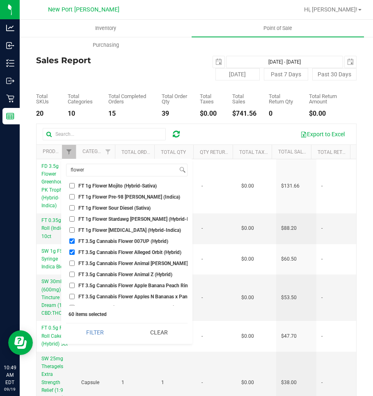
checkbox input "true"
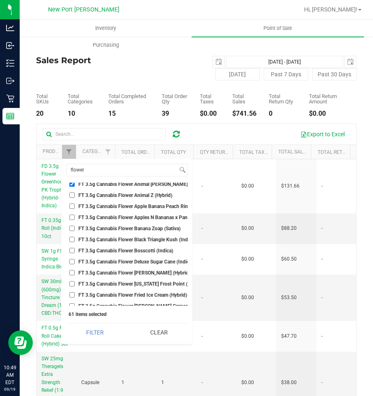
scroll to position [451, 0]
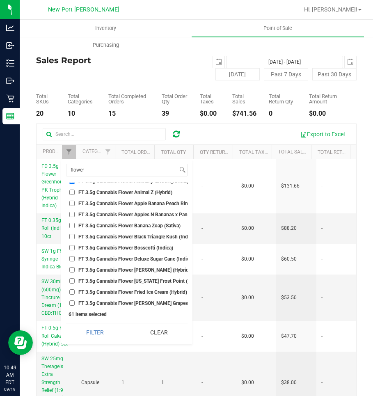
click at [71, 204] on input "FT 3.5g Cannabis Flower Apple Banana Peach Ringz (Hybrid)" at bounding box center [71, 202] width 5 height 5
checkbox input "true"
click at [71, 216] on input "FT 3.5g Cannabis Flower Apples N Bananas x Pancakes Jealousy (Hybrid)" at bounding box center [71, 214] width 5 height 5
checkbox input "true"
click at [73, 247] on input "FT 3.5g Cannabis Flower Bosscotti (Indica)" at bounding box center [71, 247] width 5 height 5
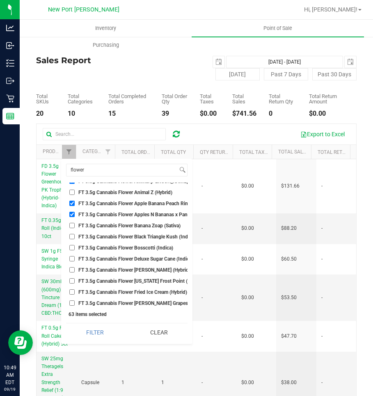
checkbox input "true"
click at [73, 257] on input "FT 3.5g Cannabis Flower Deluxe Sugar Cane (Indica)" at bounding box center [71, 258] width 5 height 5
checkbox input "true"
click at [72, 269] on input "FT 3.5g Cannabis Flower [PERSON_NAME] (Hybrid)" at bounding box center [71, 269] width 5 height 5
checkbox input "true"
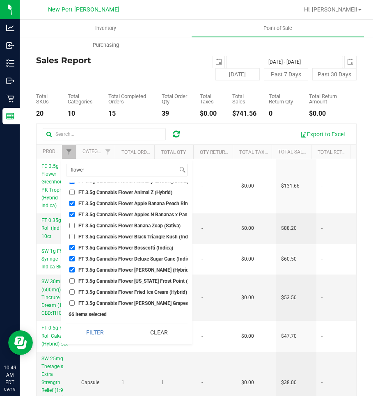
click at [72, 280] on input "FT 3.5g Cannabis Flower [US_STATE] Frost Point (Hybrid)" at bounding box center [71, 280] width 5 height 5
checkbox input "true"
click at [72, 290] on input "FT 3.5g Cannabis Flower Fried Ice Cream (Hybrid)" at bounding box center [71, 291] width 5 height 5
checkbox input "true"
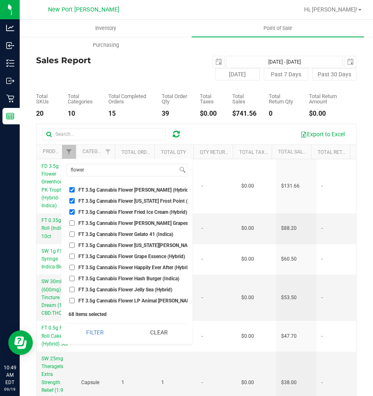
scroll to position [533, 0]
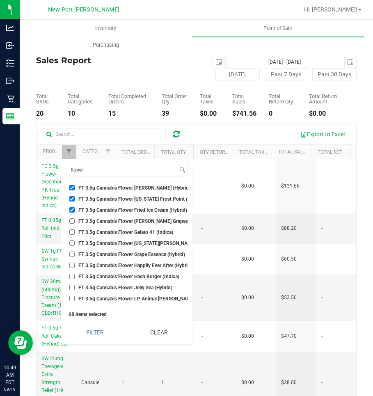
click at [71, 220] on input "FT 3.5g Cannabis Flower [PERSON_NAME] Grapes (Hybrid)" at bounding box center [71, 220] width 5 height 5
checkbox input "true"
click at [71, 233] on input "FT 3.5g Cannabis Flower Gelato 41 (Indica)" at bounding box center [71, 231] width 5 height 5
checkbox input "true"
click at [73, 241] on input "FT 3.5g Cannabis Flower [US_STATE][PERSON_NAME] (Hybrid)" at bounding box center [71, 242] width 5 height 5
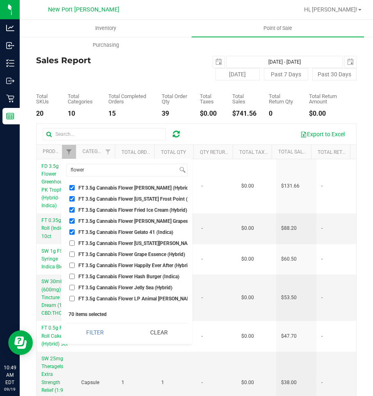
checkbox input "true"
click at [71, 255] on input "FT 3.5g Cannabis Flower Grape Essence (Hybrid)" at bounding box center [71, 253] width 5 height 5
checkbox input "true"
click at [71, 276] on input "FT 3.5g Cannabis Flower Hash Burger (Indica)" at bounding box center [71, 275] width 5 height 5
checkbox input "true"
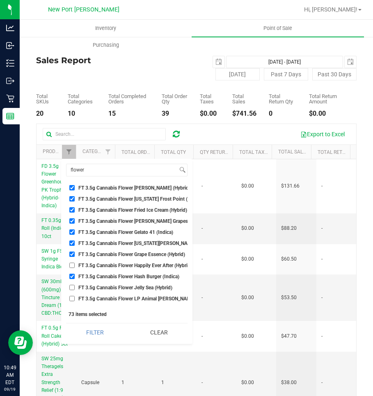
click at [72, 289] on input "FT 3.5g Cannabis Flower Jelly Sea (Hybrid)" at bounding box center [71, 287] width 5 height 5
checkbox input "true"
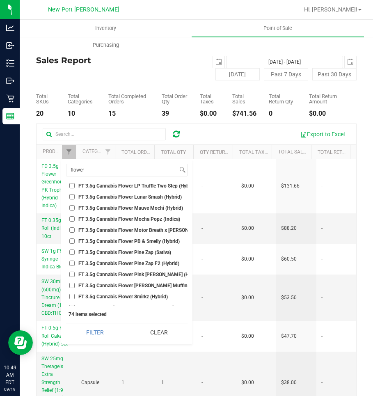
scroll to position [738, 0]
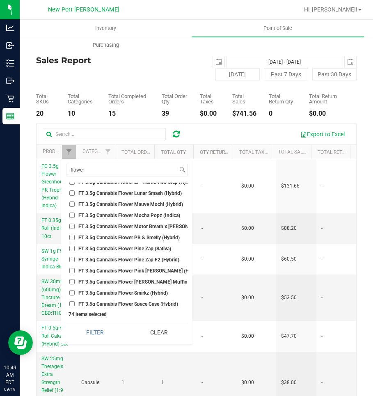
click at [71, 226] on input "FT 3.5g Cannabis Flower Motor Breath x [PERSON_NAME] (Hybrid)" at bounding box center [71, 225] width 5 height 5
checkbox input "true"
click at [71, 235] on input "FT 3.5g Cannabis Flower PB & Smelly (Hybrid)" at bounding box center [71, 237] width 5 height 5
checkbox input "true"
click at [72, 258] on input "FT 3.5g Cannabis Flower Pine Zap F2 (Hybrid)" at bounding box center [71, 259] width 5 height 5
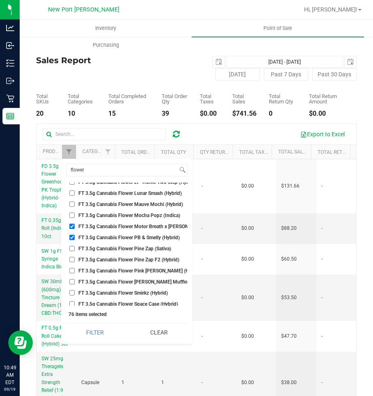
checkbox input "true"
click at [71, 282] on input "FT 3.5g Cannabis Flower [PERSON_NAME] Muffin (Indica)" at bounding box center [71, 281] width 5 height 5
checkbox input "true"
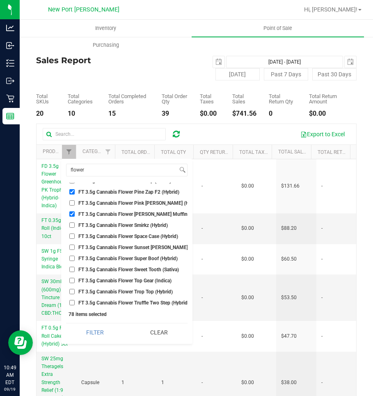
scroll to position [820, 0]
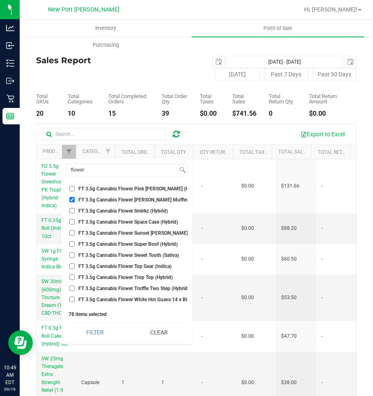
click at [71, 223] on input "FT 3.5g Cannabis Flower Space Case (Hybrid)" at bounding box center [71, 221] width 5 height 5
checkbox input "true"
click at [72, 233] on input "FT 3.5g Cannabis Flower Sunset [PERSON_NAME] (Hybrid-Indica)" at bounding box center [71, 232] width 5 height 5
checkbox input "true"
click at [71, 244] on input "FT 3.5g Cannabis Flower Super Boof (Hybrid)" at bounding box center [71, 243] width 5 height 5
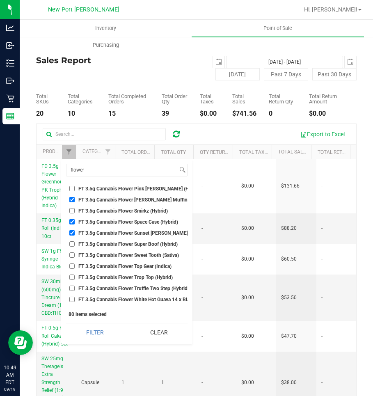
checkbox input "true"
click at [71, 253] on input "FT 3.5g Cannabis Flower Sweet Tooth (Sativa)" at bounding box center [71, 254] width 5 height 5
checkbox input "true"
click at [72, 265] on input "FT 3.5g Cannabis Flower Top Gear (Indica)" at bounding box center [71, 265] width 5 height 5
checkbox input "true"
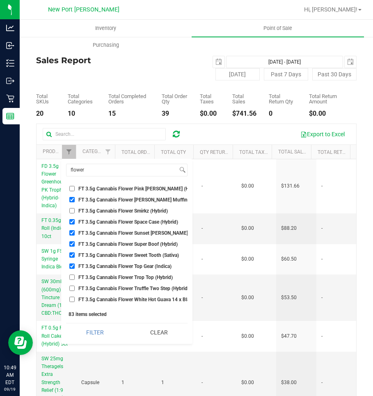
click at [72, 277] on input "FT 3.5g Cannabis Flower Trop Top (Hybrid)" at bounding box center [71, 276] width 5 height 5
checkbox input "true"
click at [71, 289] on input "FT 3.5g Cannabis Flower Truffle Two Step (Hybrid)" at bounding box center [71, 287] width 5 height 5
checkbox input "true"
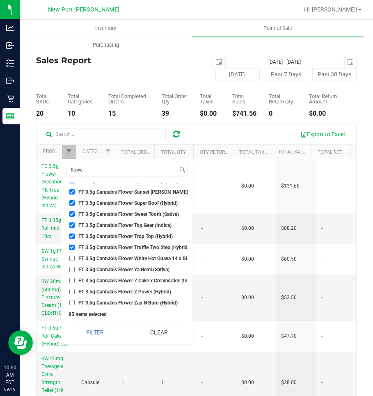
click at [71, 259] on input "FT 3.5g Cannabis Flower White Hot Guava 14 x Black Velvet (Hybrid)" at bounding box center [71, 257] width 5 height 5
checkbox input "true"
click at [73, 269] on input "FT 3.5g Cannabis Flower Ya Hemi (Sativa)" at bounding box center [71, 269] width 5 height 5
checkbox input "true"
click at [72, 278] on input "FT 3.5g Cannabis Flower Z Cake x Creamsickle (Indica)" at bounding box center [71, 280] width 5 height 5
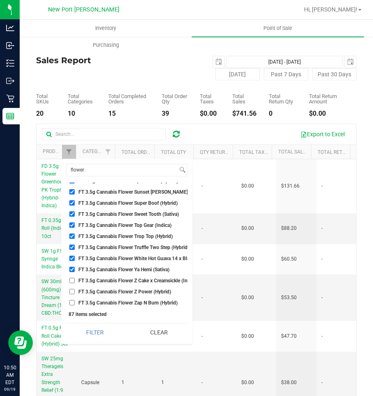
checkbox input "true"
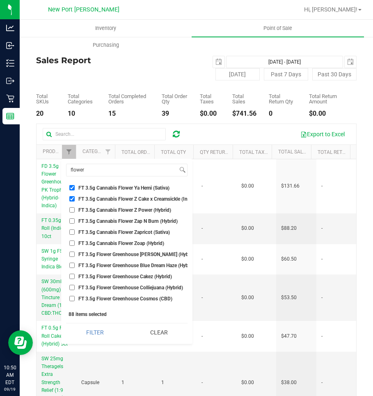
scroll to position [943, 0]
click at [71, 243] on input "FT 3.5g Cannabis Flower Zoap (Hybrid)" at bounding box center [71, 242] width 5 height 5
checkbox input "true"
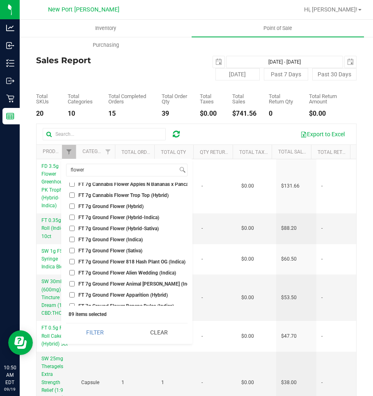
scroll to position [2665, 0]
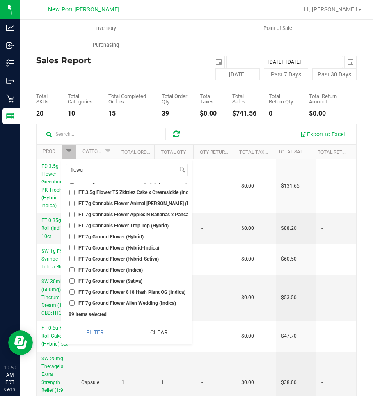
click at [72, 237] on input "FT 7g Ground Flower (Hybrid)" at bounding box center [71, 236] width 5 height 5
checkbox input "true"
click at [70, 271] on input "FT 7g Ground Flower (Indica)" at bounding box center [71, 269] width 5 height 5
checkbox input "true"
click at [72, 280] on input "FT 7g Ground Flower (Sativa)" at bounding box center [71, 280] width 5 height 5
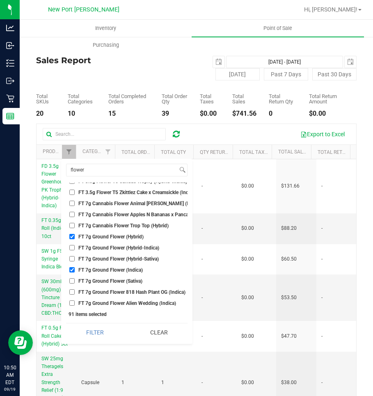
checkbox input "true"
click at [73, 246] on input "FT 7g Ground Flower (Hybrid-Indica)" at bounding box center [71, 247] width 5 height 5
checkbox input "true"
click at [71, 260] on input "FT 7g Ground Flower (Hybrid-Sativa)" at bounding box center [71, 258] width 5 height 5
checkbox input "true"
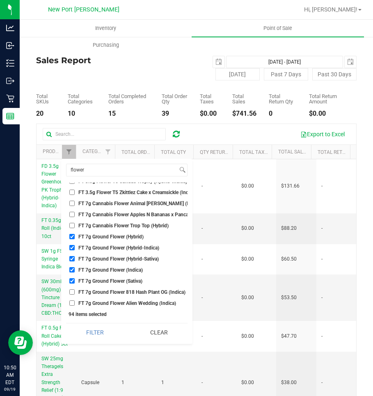
click at [66, 323] on button "Filter" at bounding box center [95, 332] width 58 height 18
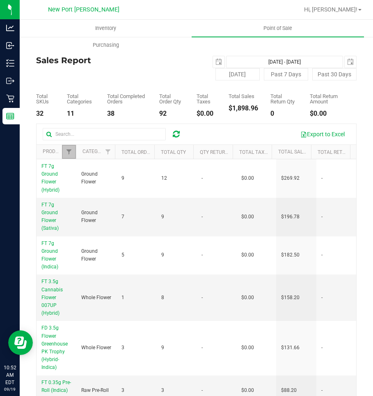
click at [68, 159] on link "Filter" at bounding box center [69, 152] width 14 height 14
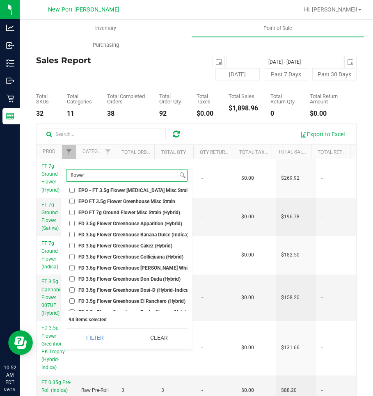
scroll to position [0, 0]
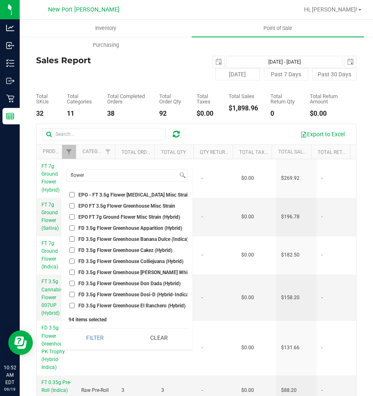
click at [71, 248] on input "FD 3.5g Flower Greenhouse Cakez (Hybrid)" at bounding box center [71, 249] width 5 height 5
checkbox input "true"
click at [71, 260] on input "FD 3.5g Flower Greenhouse Colliejuana (Hybrid)" at bounding box center [71, 260] width 5 height 5
checkbox input "true"
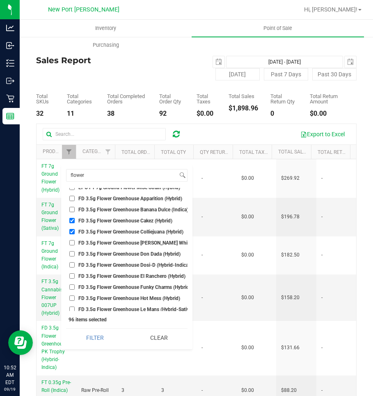
scroll to position [41, 0]
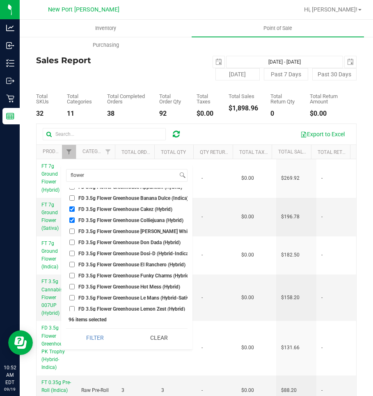
click at [71, 243] on input "FD 3.5g Flower Greenhouse Don Dada (Hybrid)" at bounding box center [71, 241] width 5 height 5
checkbox input "true"
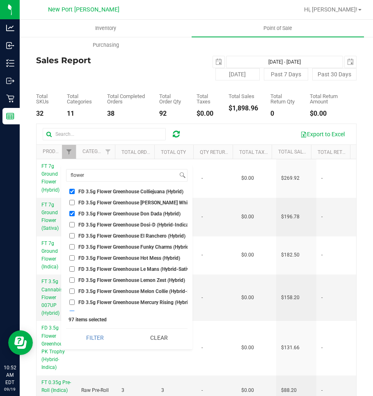
scroll to position [82, 0]
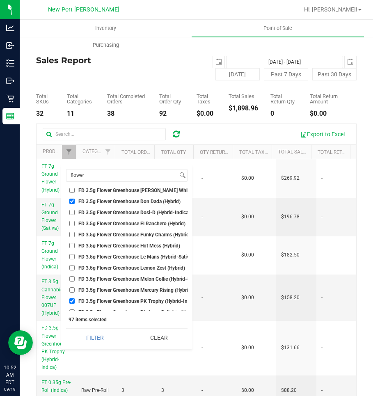
click at [73, 246] on input "FD 3.5g Flower Greenhouse Hot Mess (Hybrid)" at bounding box center [71, 245] width 5 height 5
checkbox input "true"
click at [71, 267] on input "FD 3.5g Flower Greenhouse Lemon Zest (Hybrid)" at bounding box center [71, 267] width 5 height 5
checkbox input "true"
click at [72, 279] on input "FD 3.5g Flower Greenhouse Melon Collie (Hybrid-Sativa)" at bounding box center [71, 278] width 5 height 5
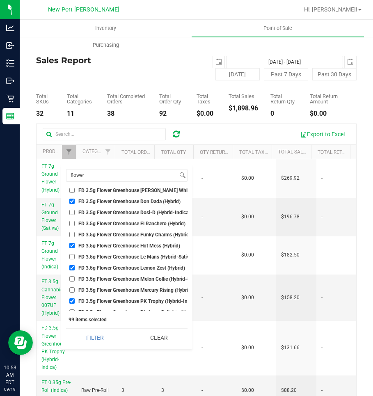
checkbox input "true"
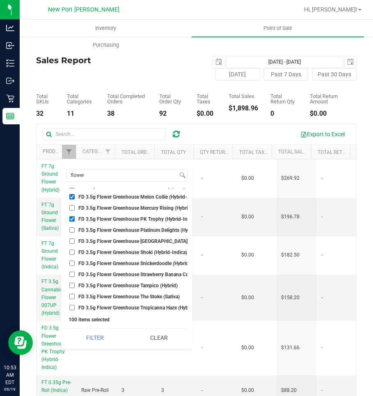
click at [73, 241] on input "FD 3.5g Flower Greenhouse [GEOGRAPHIC_DATA] (Hybrid-Indica)" at bounding box center [71, 240] width 5 height 5
checkbox input "true"
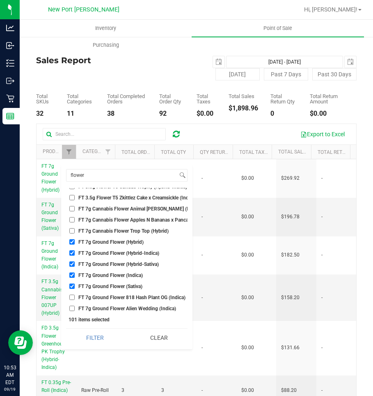
scroll to position [2829, 0]
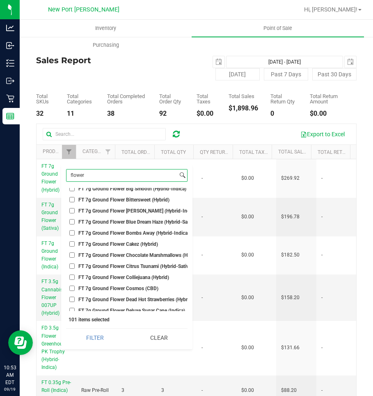
click at [94, 173] on input "flower" at bounding box center [121, 175] width 111 height 12
type input "f"
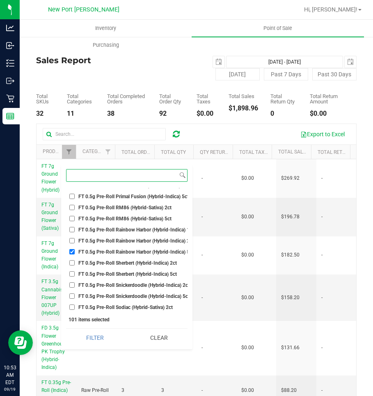
scroll to position [4341, 0]
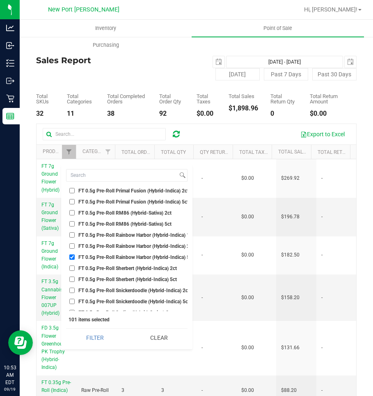
click at [73, 256] on input "FT 0.5g Pre-Roll Rainbow Harbor (Hybrid-Indica) 5ct" at bounding box center [71, 256] width 5 height 5
checkbox input "false"
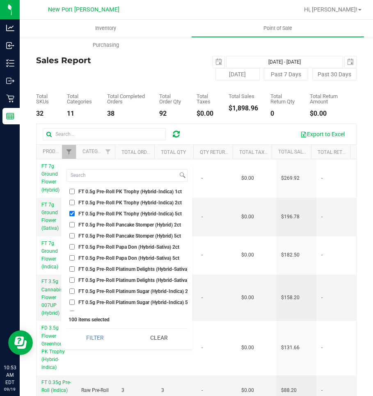
scroll to position [4218, 0]
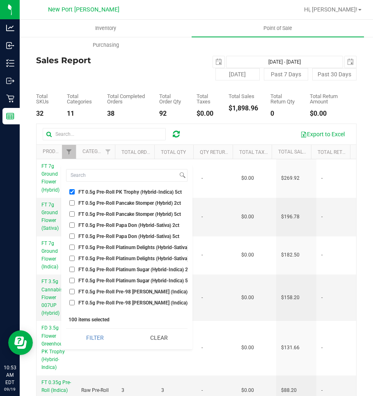
click at [71, 192] on input "FT 0.5g Pre-Roll PK Trophy (Hybrid-Indica) 5ct" at bounding box center [71, 191] width 5 height 5
checkbox input "false"
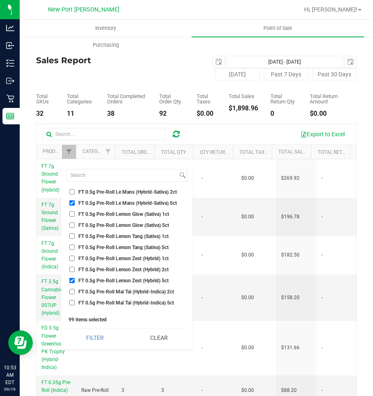
scroll to position [3849, 0]
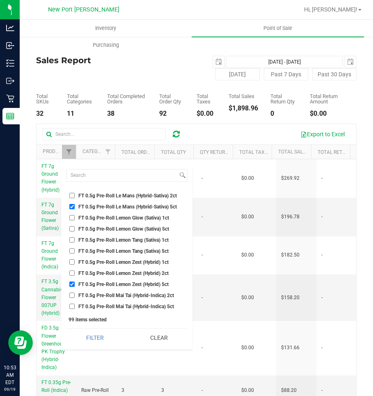
click at [72, 282] on input "FT 0.5g Pre-Roll Lemon Zest (Hybrid) 5ct" at bounding box center [71, 283] width 5 height 5
checkbox input "false"
click at [71, 207] on input "FT 0.5g Pre-Roll Le Mans (Hybrid-Sativa) 5ct" at bounding box center [71, 206] width 5 height 5
checkbox input "false"
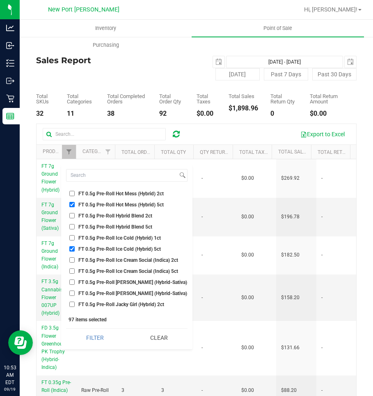
scroll to position [3603, 0]
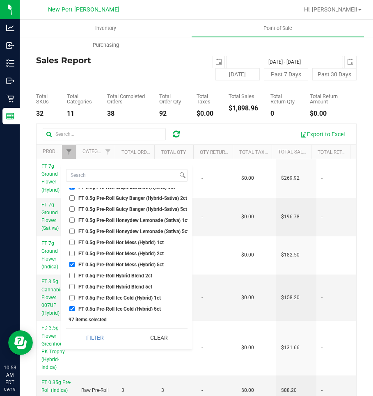
click at [73, 265] on input "FT 0.5g Pre-Roll Hot Mess (Hybrid) 5ct" at bounding box center [71, 264] width 5 height 5
checkbox input "false"
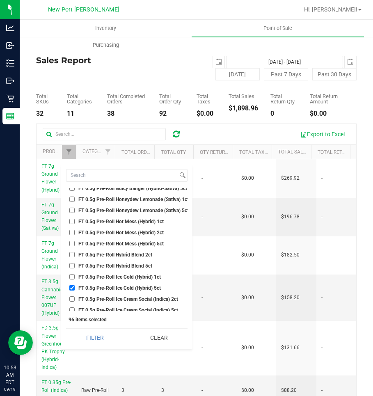
scroll to position [3685, 0]
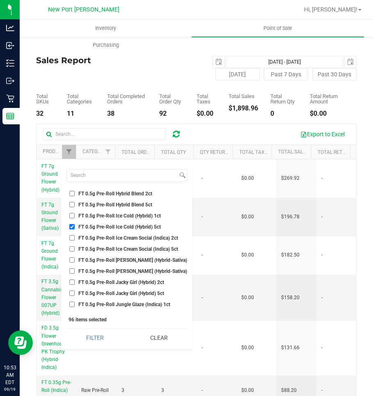
click at [71, 226] on input "FT 0.5g Pre-Roll Ice Cold (Hybrid) 5ct" at bounding box center [71, 226] width 5 height 5
checkbox input "false"
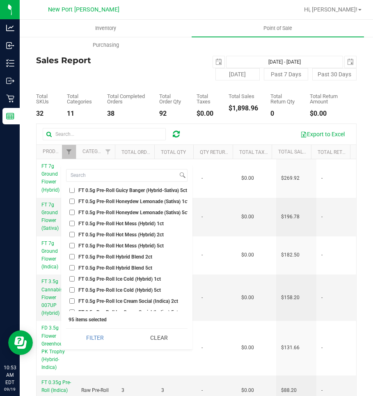
scroll to position [3562, 0]
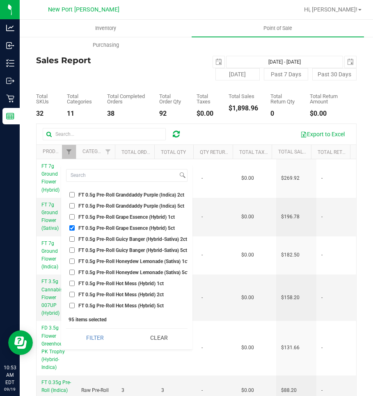
click at [73, 226] on input "FT 0.5g Pre-Roll Grape Essence (Hybrid) 5ct" at bounding box center [71, 227] width 5 height 5
checkbox input "false"
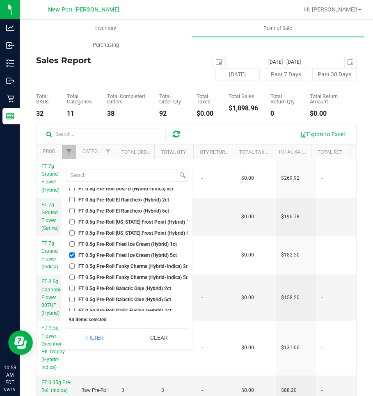
scroll to position [3316, 0]
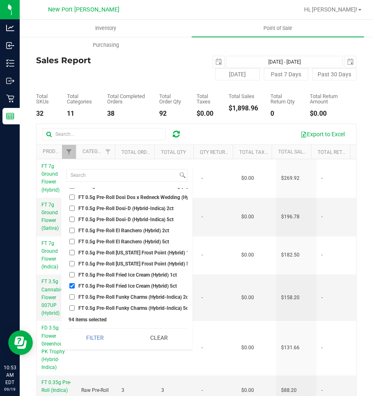
click at [71, 285] on input "FT 0.5g Pre-Roll Fried Ice Cream (Hybrid) 5ct" at bounding box center [71, 285] width 5 height 5
checkbox input "false"
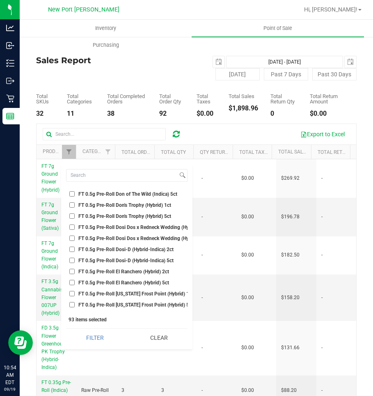
scroll to position [3234, 0]
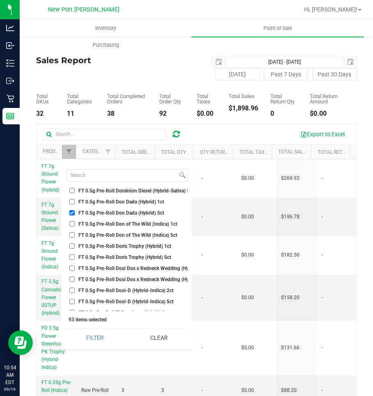
click at [72, 213] on input "FT 0.5g Pre-Roll Don Dada (Hybrid) 5ct" at bounding box center [71, 212] width 5 height 5
checkbox input "false"
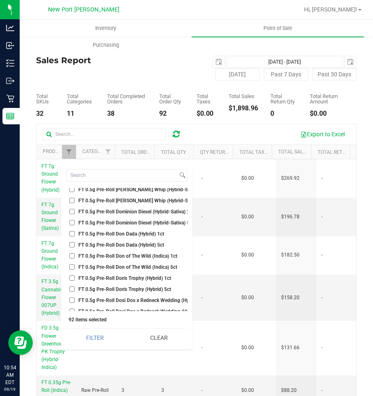
scroll to position [3152, 0]
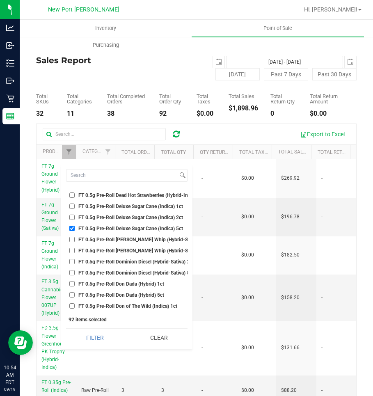
click at [72, 227] on input "FT 0.5g Pre-Roll Deluxe Sugar Cane (Indica) 5ct" at bounding box center [71, 228] width 5 height 5
checkbox input "false"
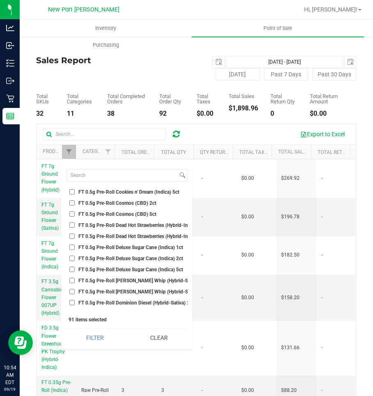
scroll to position [3029, 0]
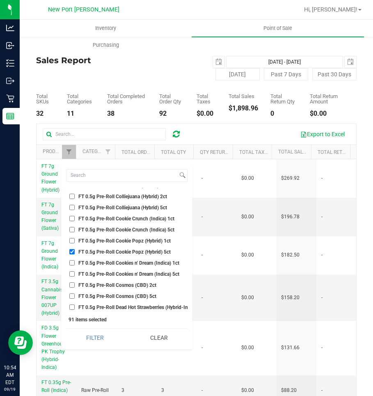
click at [72, 252] on input "FT 0.5g Pre-Roll Cookie Popz (Hybrid) 5ct" at bounding box center [71, 251] width 5 height 5
checkbox input "false"
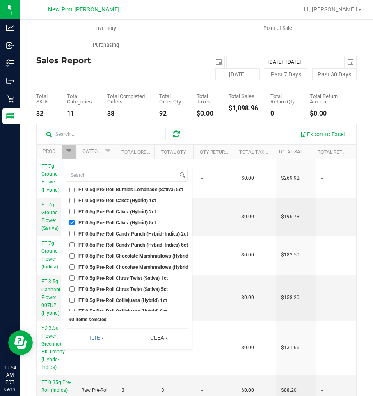
scroll to position [2906, 0]
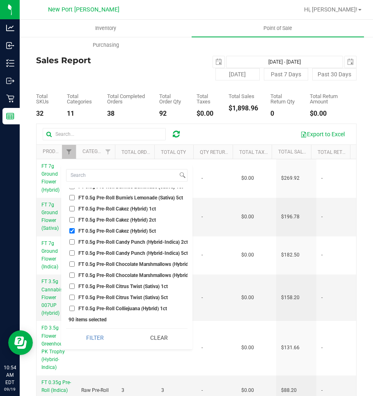
click at [72, 230] on input "FT 0.5g Pre-Roll Cakez (Hybrid) 5ct" at bounding box center [71, 230] width 5 height 5
checkbox input "false"
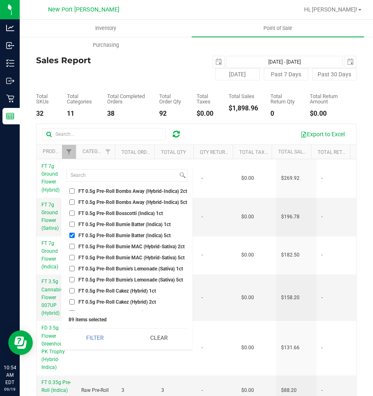
click at [73, 235] on input "FT 0.5g Pre-Roll Burnie Batter (Indica) 5ct" at bounding box center [71, 234] width 5 height 5
checkbox input "false"
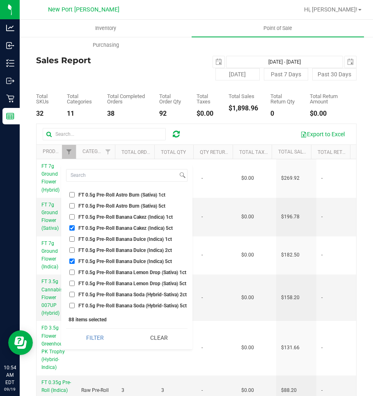
scroll to position [2537, 0]
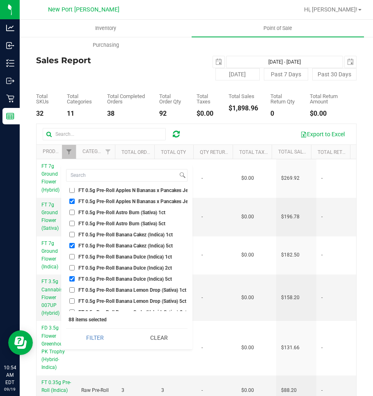
click at [71, 278] on input "FT 0.5g Pre-Roll Banana Dulce (Indica) 5ct" at bounding box center [71, 278] width 5 height 5
checkbox input "false"
click at [71, 246] on input "FT 0.5g Pre-Roll Banana Cakez (Indica) 5ct" at bounding box center [71, 245] width 5 height 5
checkbox input "false"
click at [72, 201] on input "FT 0.5g Pre-Roll Apples N Bananas x Pancakes Jealousy (Hybrid) 5ct" at bounding box center [71, 200] width 5 height 5
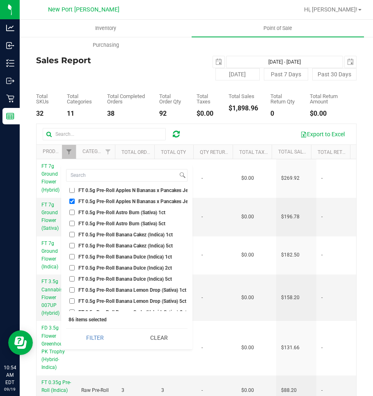
checkbox input "false"
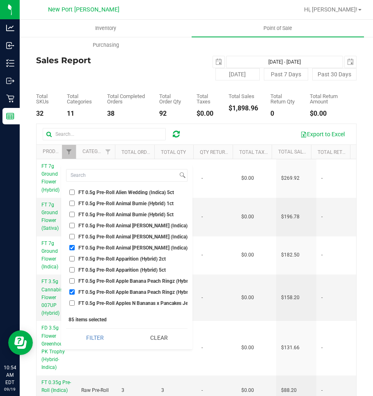
scroll to position [2414, 0]
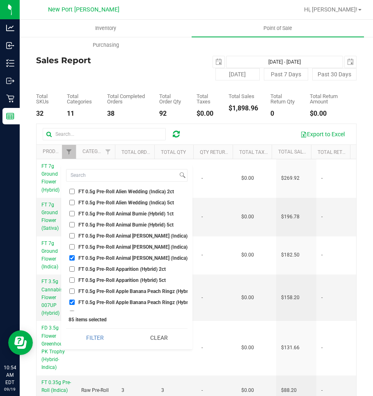
click at [71, 258] on input "FT 0.5g Pre-Roll Animal [PERSON_NAME] (Indica) 5ct" at bounding box center [71, 257] width 5 height 5
checkbox input "false"
click at [71, 302] on input "FT 0.5g Pre-Roll Apple Banana Peach Ringz (Hybrid) 5ct" at bounding box center [71, 301] width 5 height 5
checkbox input "false"
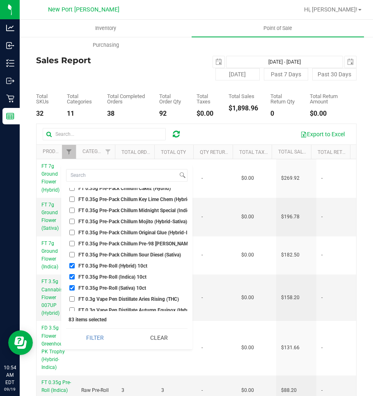
scroll to position [1799, 0]
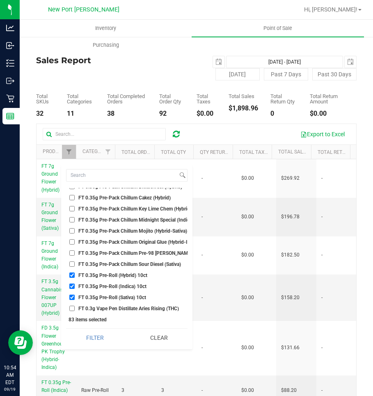
click at [72, 275] on input "FT 0.35g Pre-Roll (Hybrid) 10ct" at bounding box center [71, 274] width 5 height 5
checkbox input "false"
click at [71, 287] on input "FT 0.35g Pre-Roll (Indica) 10ct" at bounding box center [71, 285] width 5 height 5
checkbox input "false"
click at [72, 295] on input "FT 0.35g Pre-Roll (Sativa) 10ct" at bounding box center [71, 296] width 5 height 5
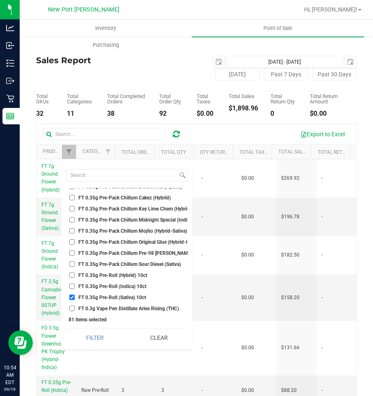
checkbox input "false"
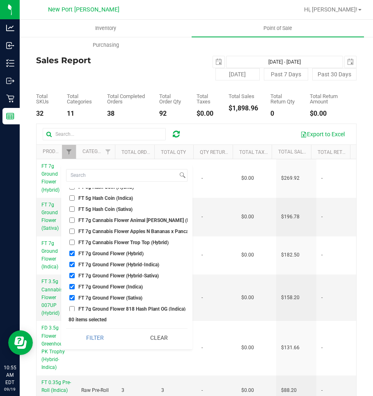
scroll to position [15539, 0]
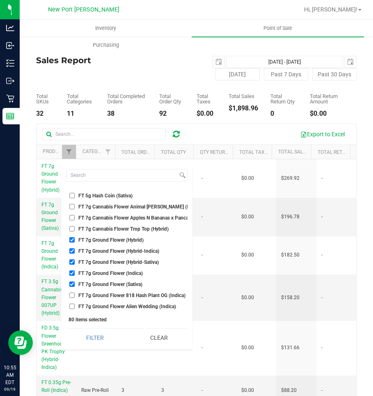
click at [73, 251] on input "FT 7g Ground Flower (Hybrid-Indica)" at bounding box center [71, 250] width 5 height 5
checkbox input "false"
click at [71, 262] on input "FT 7g Ground Flower (Hybrid-Sativa)" at bounding box center [71, 261] width 5 height 5
checkbox input "false"
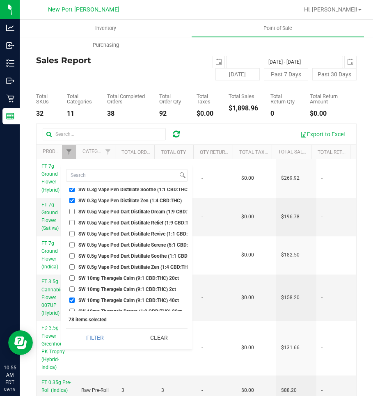
scroll to position [18041, 0]
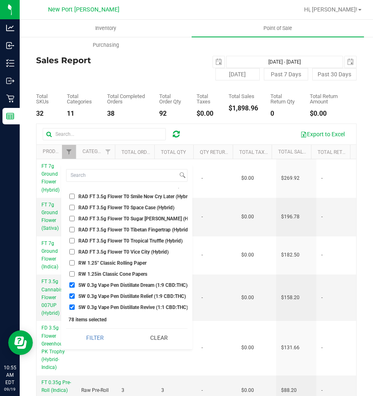
click at [71, 282] on li "SW 0.3g Vape Pen Distillate Dream (1:9 CBD:THC)" at bounding box center [126, 284] width 121 height 9
click at [72, 285] on input "SW 0.3g Vape Pen Distillate Dream (1:9 CBD:THC)" at bounding box center [71, 284] width 5 height 5
checkbox input "false"
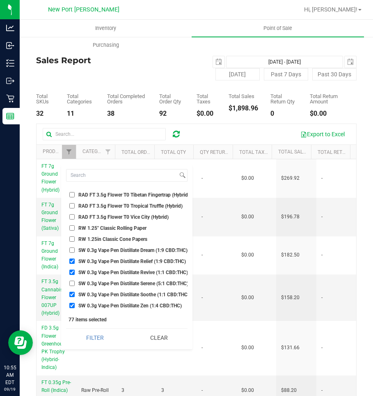
scroll to position [18123, 0]
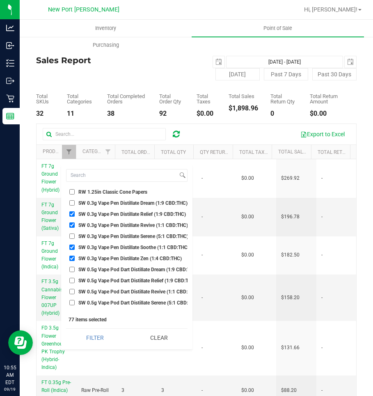
click at [71, 214] on input "SW 0.3g Vape Pen Distillate Relief (1:9 CBD:THC)" at bounding box center [71, 213] width 5 height 5
checkbox input "false"
click at [71, 224] on input "SW 0.3g Vape Pen Distillate Revive (1:1 CBD:THC)" at bounding box center [71, 224] width 5 height 5
checkbox input "false"
click at [74, 247] on input "SW 0.3g Vape Pen Distillate Soothe (1:1 CBD:THC)" at bounding box center [71, 246] width 5 height 5
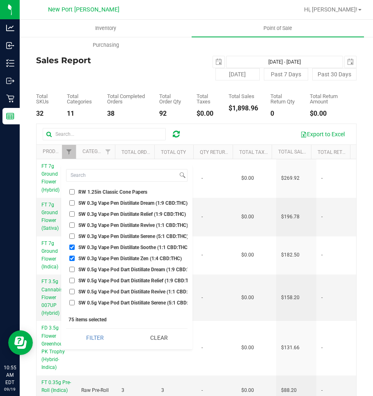
checkbox input "false"
click at [71, 258] on input "SW 0.3g Vape Pen Distillate Zen (1:4 CBD:THC)" at bounding box center [71, 257] width 5 height 5
checkbox input "false"
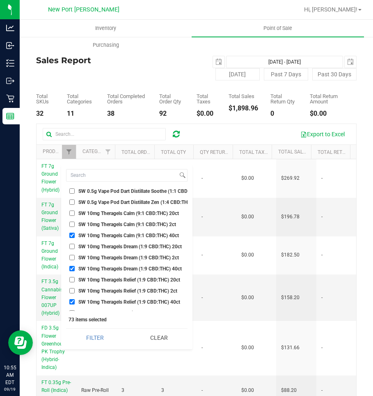
scroll to position [18246, 0]
click at [73, 235] on input "SW 10mg Theragels Calm (9:1 CBD:THC) 40ct" at bounding box center [71, 234] width 5 height 5
checkbox input "false"
click at [71, 266] on input "SW 10mg Theragels Dream (1:9 CBD:THC) 40ct" at bounding box center [71, 267] width 5 height 5
checkbox input "false"
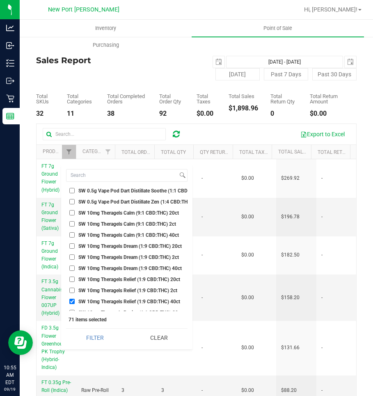
click at [71, 298] on li "SW 10mg Theragels Relief (1:9 CBD:THC) 40ct" at bounding box center [126, 301] width 121 height 9
click at [70, 302] on input "SW 10mg Theragels Relief (1:9 CBD:THC) 40ct" at bounding box center [71, 300] width 5 height 5
checkbox input "false"
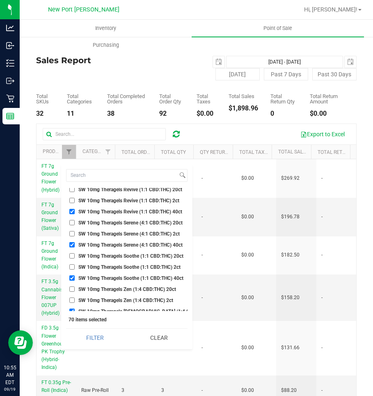
click at [72, 212] on input "SW 10mg Theragels Revive (1:1 CBD:THC) 40ct" at bounding box center [71, 211] width 5 height 5
checkbox input "false"
click at [71, 243] on input "SW 10mg Theragels Serene (4:1 CBD:THC) 40ct" at bounding box center [71, 244] width 5 height 5
checkbox input "false"
click at [70, 276] on input "SW 10mg Theragels Soothe (1:1 CBD:THC) 40ct" at bounding box center [71, 277] width 5 height 5
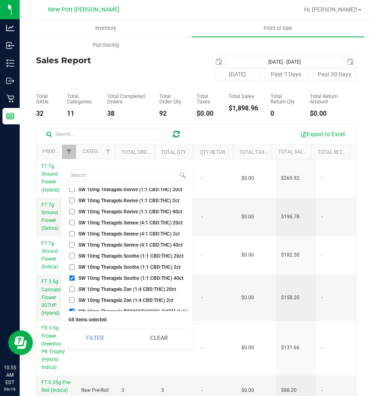
checkbox input "false"
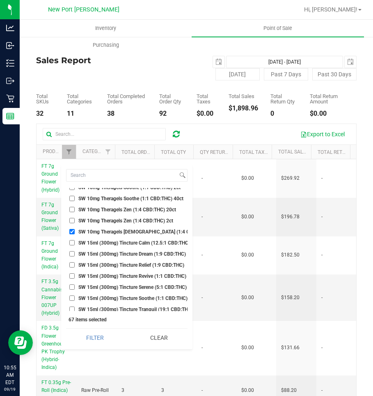
scroll to position [18451, 0]
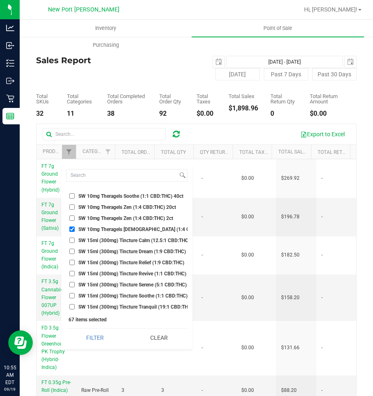
click at [71, 226] on input "SW 10mg Theragels [DEMOGRAPHIC_DATA] (1:4 CBD:THC) 40ct" at bounding box center [71, 228] width 5 height 5
checkbox input "false"
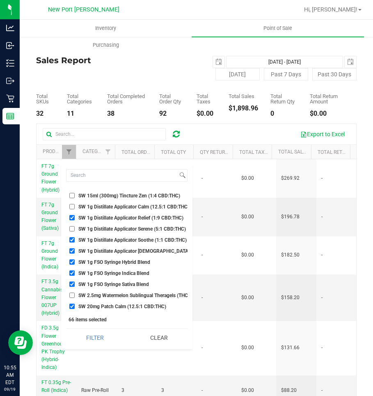
scroll to position [18574, 0]
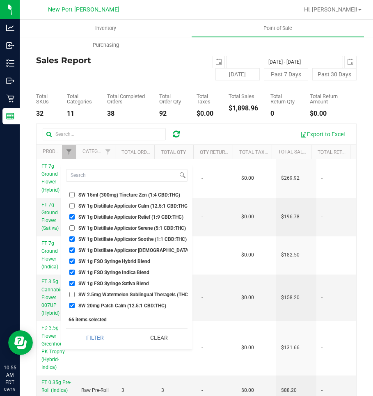
click at [72, 217] on input "SW 1g Distillate Applicator Relief (1:9 CBD:THC)" at bounding box center [71, 216] width 5 height 5
checkbox input "false"
click at [72, 238] on input "SW 1g Distillate Applicator Soothe (1:1 CBD:THC)" at bounding box center [71, 238] width 5 height 5
checkbox input "false"
click at [72, 251] on input "SW 1g Distillate Applicator [DEMOGRAPHIC_DATA] (1:4 CBD:THC)" at bounding box center [71, 249] width 5 height 5
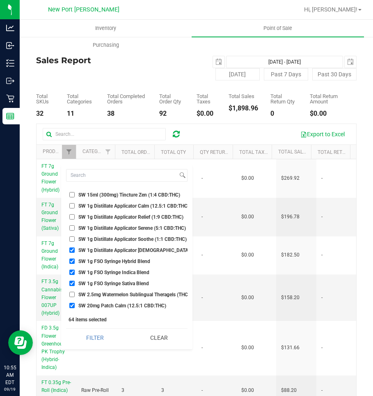
checkbox input "false"
click at [72, 258] on li "SW 1g FSO Syringe Hybrid Blend" at bounding box center [126, 261] width 121 height 9
click at [73, 273] on input "SW 1g FSO Syringe Indica Blend" at bounding box center [71, 271] width 5 height 5
checkbox input "false"
click at [73, 259] on input "SW 1g FSO Syringe Hybrid Blend" at bounding box center [71, 260] width 5 height 5
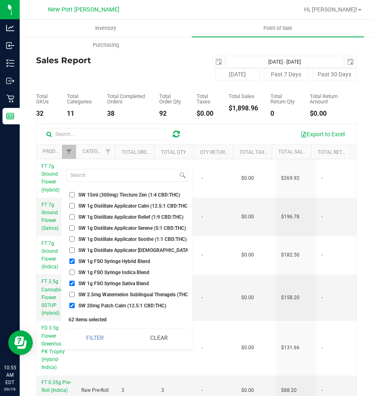
checkbox input "false"
click at [73, 282] on input "SW 1g FSO Syringe Sativa Blend" at bounding box center [71, 282] width 5 height 5
checkbox input "false"
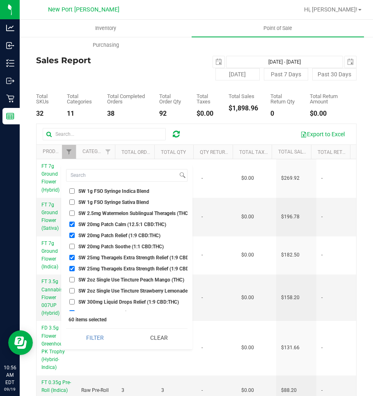
scroll to position [18656, 0]
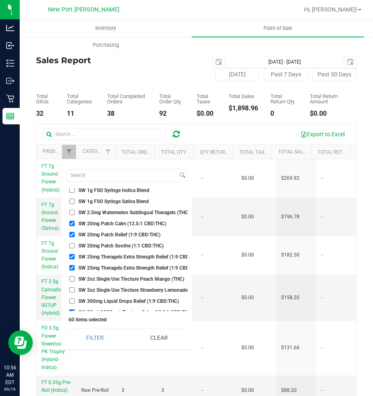
click at [71, 223] on input "SW 20mg Patch Calm (12.5:1 CBD:THC)" at bounding box center [71, 223] width 5 height 5
checkbox input "false"
click at [72, 236] on input "SW 20mg Patch Relief (1:9 CBD:THC)" at bounding box center [71, 234] width 5 height 5
checkbox input "false"
click at [71, 255] on input "SW 25mg Theragels Extra Strength Relief (1:9 CBD:THC) 2ct" at bounding box center [71, 256] width 5 height 5
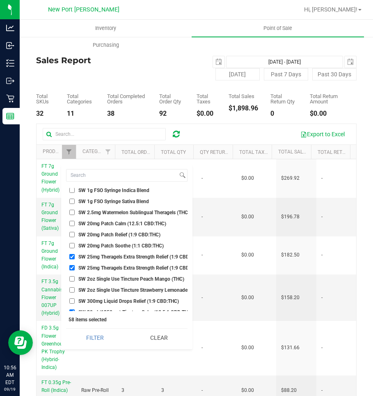
checkbox input "false"
click at [71, 269] on input "SW 25mg Theragels Extra Strength Relief (1:9 CBD:THC) 40ct" at bounding box center [71, 267] width 5 height 5
checkbox input "false"
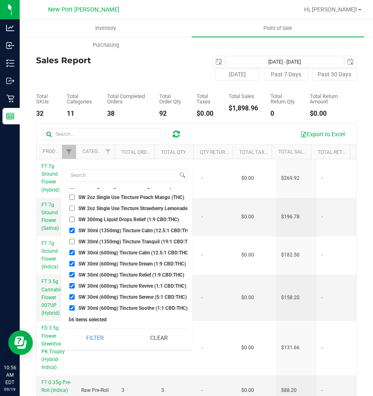
scroll to position [18738, 0]
drag, startPoint x: 71, startPoint y: 230, endPoint x: 73, endPoint y: 244, distance: 14.2
click at [71, 230] on input "SW 30ml (1350mg) Tincture Calm (12.5:1 CBD:THC)" at bounding box center [71, 229] width 5 height 5
checkbox input "false"
click at [73, 251] on input "SW 30ml (600mg) Tincture Calm (12.5:1 CBD:THC)" at bounding box center [71, 251] width 5 height 5
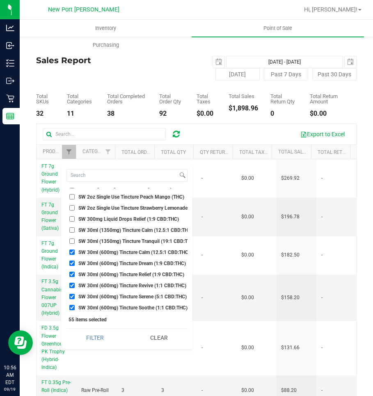
checkbox input "false"
click at [74, 263] on input "SW 30ml (600mg) Tincture Dream (1:9 CBD:THC)" at bounding box center [71, 262] width 5 height 5
checkbox input "false"
click at [72, 271] on input "SW 30ml (600mg) Tincture Relief (1:9 CBD:THC)" at bounding box center [71, 273] width 5 height 5
checkbox input "false"
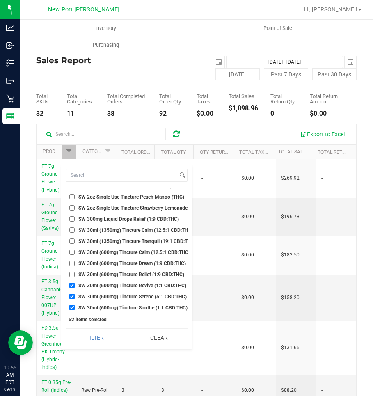
click at [72, 282] on li "SW 30ml (600mg) Tincture Revive (1:1 CBD:THC)" at bounding box center [126, 285] width 121 height 9
click at [71, 296] on input "SW 30ml (600mg) Tincture Serene (5:1 CBD:THC)" at bounding box center [71, 296] width 5 height 5
checkbox input "false"
click at [73, 285] on input "SW 30ml (600mg) Tincture Revive (1:1 CBD:THC)" at bounding box center [71, 284] width 5 height 5
checkbox input "false"
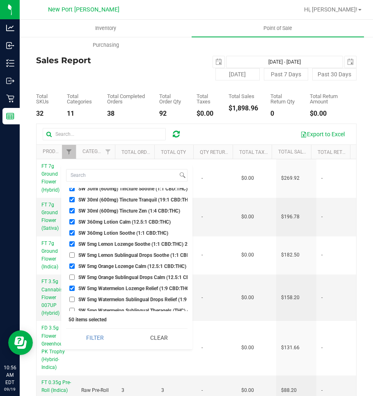
scroll to position [18861, 0]
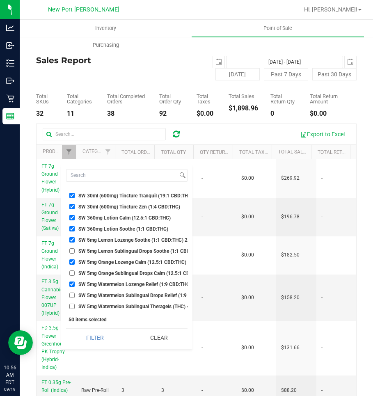
click at [73, 196] on input "SW 30ml (600mg) Tincture Tranquil (19:1 CBD:THC)" at bounding box center [71, 195] width 5 height 5
checkbox input "false"
click at [71, 205] on input "SW 30ml (600mg) Tincture Zen (1:4 CBD:THC)" at bounding box center [71, 206] width 5 height 5
checkbox input "false"
click at [71, 219] on input "SW 360mg Lotion Calm (12.5:1 CBD:THC)" at bounding box center [71, 217] width 5 height 5
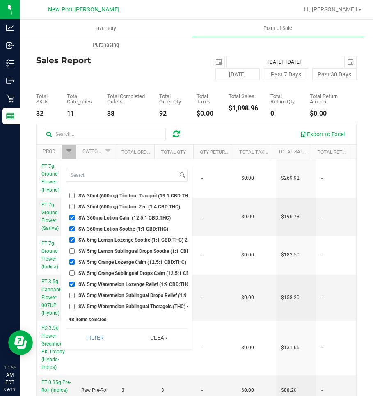
checkbox input "false"
click at [71, 227] on input "SW 360mg Lotion Soothe (1:1 CBD:THC)" at bounding box center [71, 228] width 5 height 5
click at [71, 237] on input "SW 5mg Lemon Lozenge Soothe (1:1 CBD:THC) 20ct" at bounding box center [71, 239] width 5 height 5
click at [72, 263] on input "SW 5mg Orange Lozenge Calm (12.5:1 CBD:THC) 20ct" at bounding box center [71, 261] width 5 height 5
click at [71, 282] on input "SW 5mg Watermelon Lozenge Relief (1:9 CBD:THC) 20ct" at bounding box center [71, 283] width 5 height 5
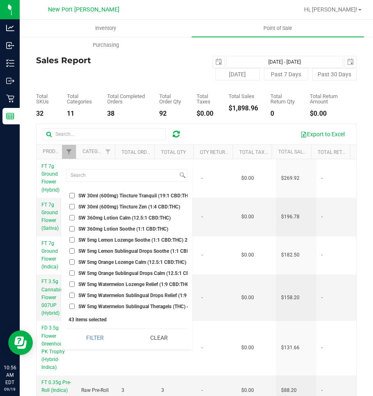
scroll to position [18779, 0]
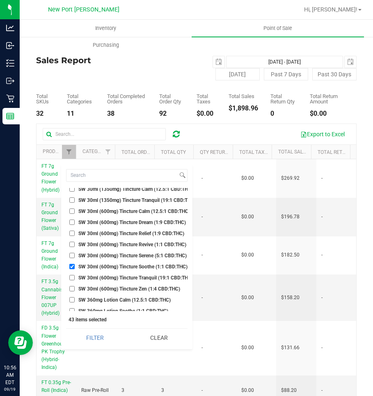
click at [73, 266] on input "SW 30ml (600mg) Tincture Soothe (1:1 CBD:THC)" at bounding box center [71, 266] width 5 height 5
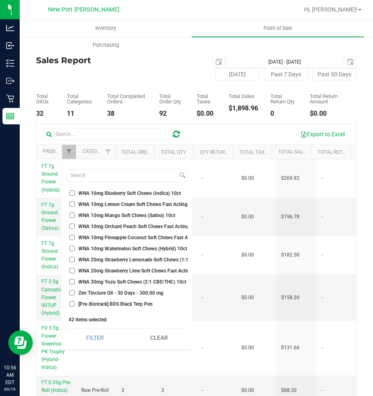
scroll to position [19681, 0]
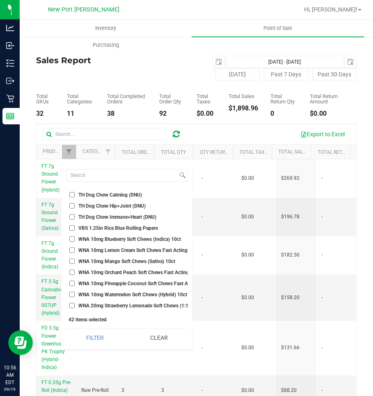
click at [72, 240] on input "WNA 10mg Blueberry Soft Chews (Indica) 10ct" at bounding box center [71, 238] width 5 height 5
click at [72, 251] on input "WNA 10mg Lemon Cream Soft Chews Fast Acting (Hybrid) 10ct" at bounding box center [71, 249] width 5 height 5
click at [73, 229] on input "VBS 1.25in Rice Blue Rolling Papers" at bounding box center [71, 227] width 5 height 5
click at [71, 262] on input "WNA 10mg Mango Soft Chews (Sativa) 10ct" at bounding box center [71, 260] width 5 height 5
click at [71, 271] on input "WNA 10mg Orchard Peach Soft Chews Fast Acting (Sativa) 10ct" at bounding box center [71, 271] width 5 height 5
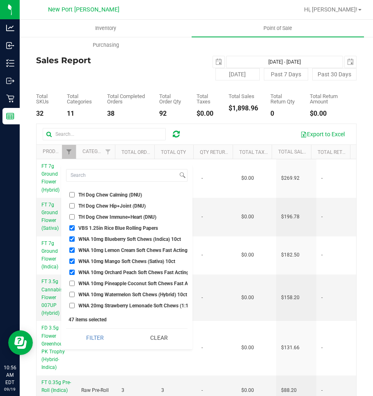
click at [73, 283] on input "WNA 10mg Pineapple Coconut Soft Chews Fast Acting (Indica) 10ct" at bounding box center [71, 282] width 5 height 5
click at [73, 294] on input "WNA 10mg Watermelon Soft Chews (Hybrid) 10ct" at bounding box center [71, 294] width 5 height 5
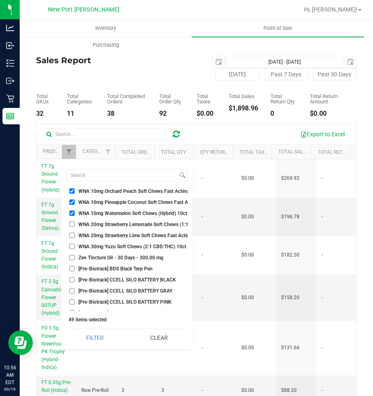
scroll to position [19763, 0]
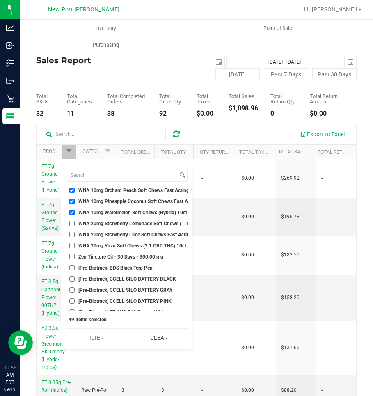
click at [73, 226] on input "WNA 20mg Strawberry Lemonade Soft Chews (1:1 CBD:THC) 10ct" at bounding box center [71, 223] width 5 height 5
click at [72, 233] on input "WNA 20mg Strawberry Lime Soft Chews Fast Acting (1:1 CBD:THC) 10ct" at bounding box center [71, 234] width 5 height 5
click at [71, 244] on input "WNA 30mg Yuzu Soft Chews (2:1 CBD:THC) 10ct" at bounding box center [71, 245] width 5 height 5
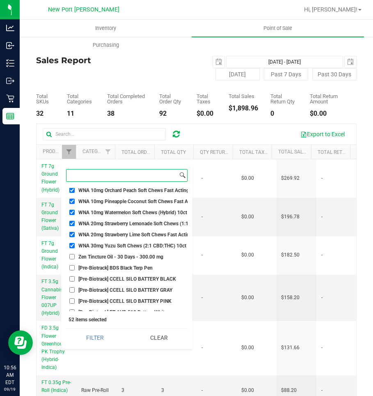
click at [90, 177] on input at bounding box center [121, 175] width 111 height 12
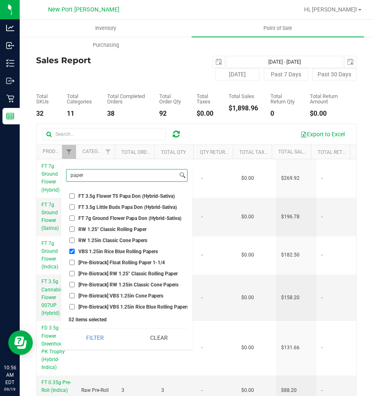
scroll to position [0, 0]
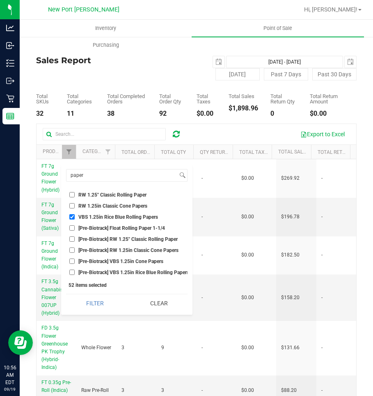
click at [73, 193] on input "RW 1.25" Classic Rolling Paper" at bounding box center [71, 194] width 5 height 5
click at [71, 207] on input "RW 1.25in Classic Cone Papers" at bounding box center [71, 205] width 5 height 5
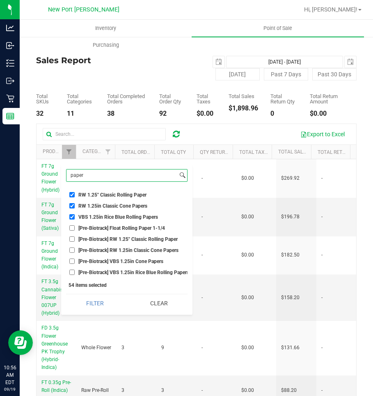
click at [94, 175] on input "paper" at bounding box center [121, 175] width 111 height 12
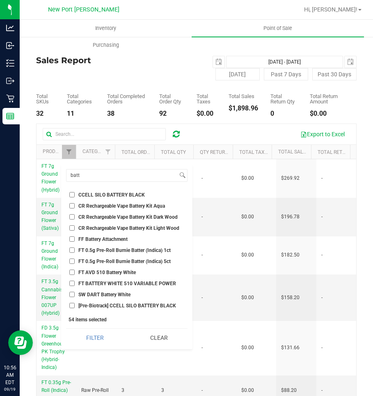
click at [72, 194] on input "CCELL SILO BATTERY BLACK" at bounding box center [71, 194] width 5 height 5
click at [71, 269] on li "FT AVD 510 Battery White" at bounding box center [126, 272] width 121 height 9
click at [71, 281] on input "FT BATTERY WHITE 510 VARIABLE POWER" at bounding box center [71, 282] width 5 height 5
click at [73, 272] on input "FT AVD 510 Battery White" at bounding box center [71, 271] width 5 height 5
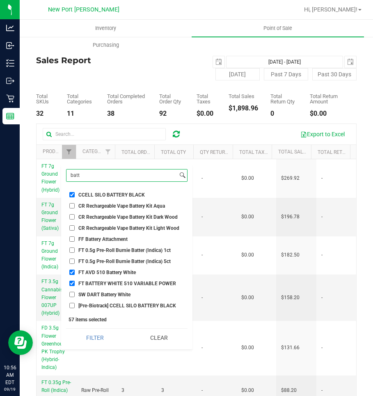
click at [91, 174] on input "batt" at bounding box center [121, 175] width 111 height 12
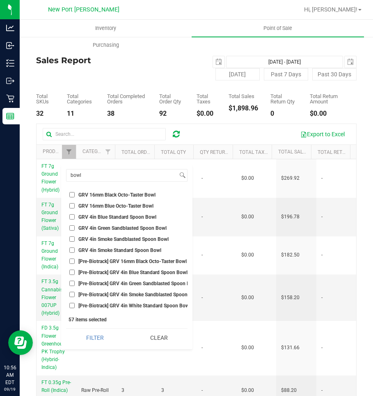
click at [72, 194] on input "GRV 16mm Black Octo-Taster Bowl" at bounding box center [71, 194] width 5 height 5
drag, startPoint x: 72, startPoint y: 204, endPoint x: 70, endPoint y: 214, distance: 9.7
click at [72, 205] on input "GRV 16mm Blue Octo-Taster Bowl" at bounding box center [71, 205] width 5 height 5
click at [71, 217] on input "GRV 4in Blue Standard Spoon Bowl" at bounding box center [71, 216] width 5 height 5
click at [73, 225] on li "GRV 4in Green Sandblasted Spoon Bowl" at bounding box center [126, 227] width 121 height 9
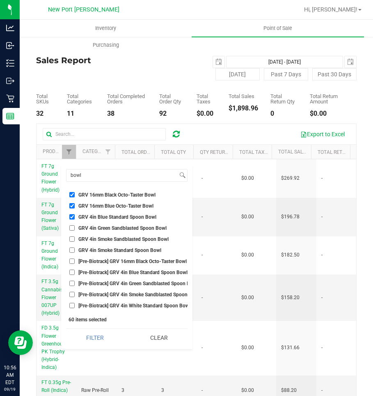
click at [72, 238] on input "GRV 4in Smoke Sandblasted Spoon Bowl" at bounding box center [71, 238] width 5 height 5
drag, startPoint x: 72, startPoint y: 228, endPoint x: 71, endPoint y: 239, distance: 10.7
click at [72, 228] on input "GRV 4in Green Sandblasted Spoon Bowl" at bounding box center [71, 227] width 5 height 5
click at [73, 249] on input "GRV 4in Smoke Standard Spoon Bowl" at bounding box center [71, 249] width 5 height 5
click at [66, 328] on button "Filter" at bounding box center [95, 337] width 58 height 18
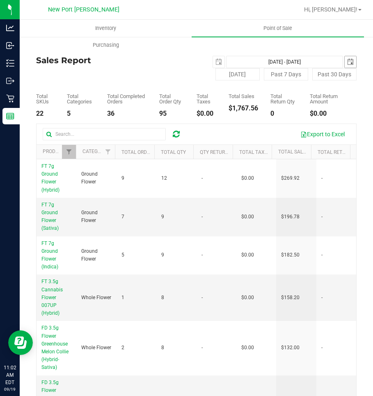
click at [347, 62] on span "select" at bounding box center [350, 62] width 7 height 7
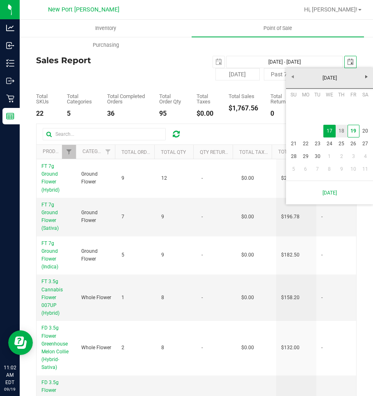
click at [344, 132] on link "18" at bounding box center [341, 131] width 12 height 13
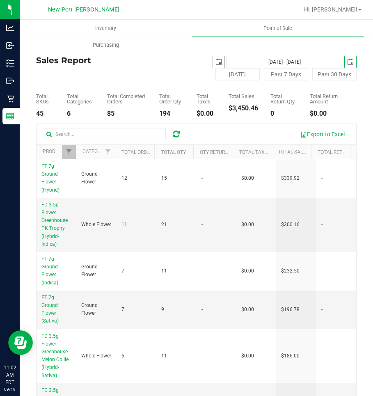
click at [215, 63] on span "select" at bounding box center [218, 62] width 7 height 7
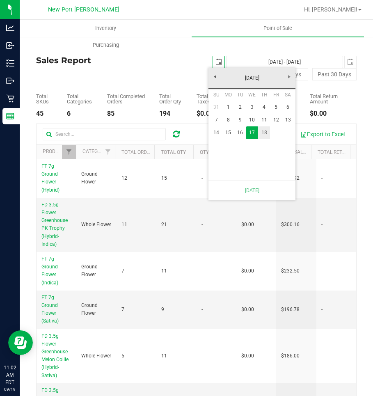
click at [264, 131] on link "18" at bounding box center [264, 132] width 12 height 13
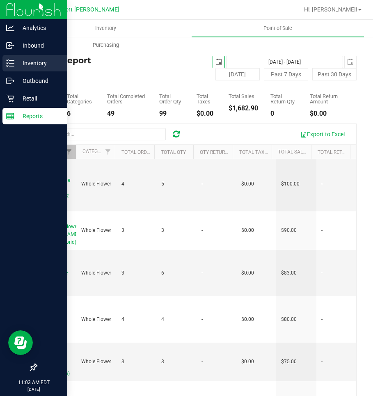
scroll to position [82, 0]
